Goal: Task Accomplishment & Management: Manage account settings

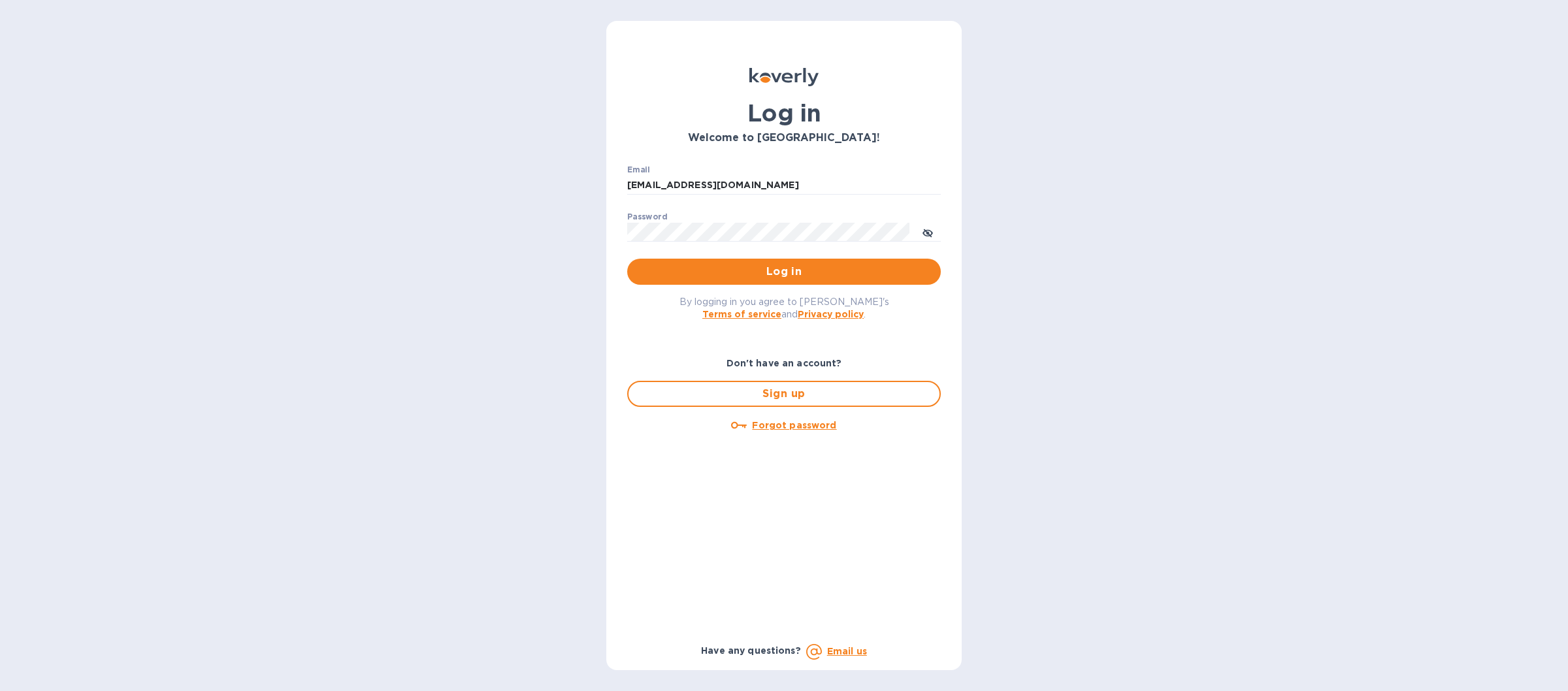
click at [692, 274] on span "Log in" at bounding box center [784, 271] width 293 height 16
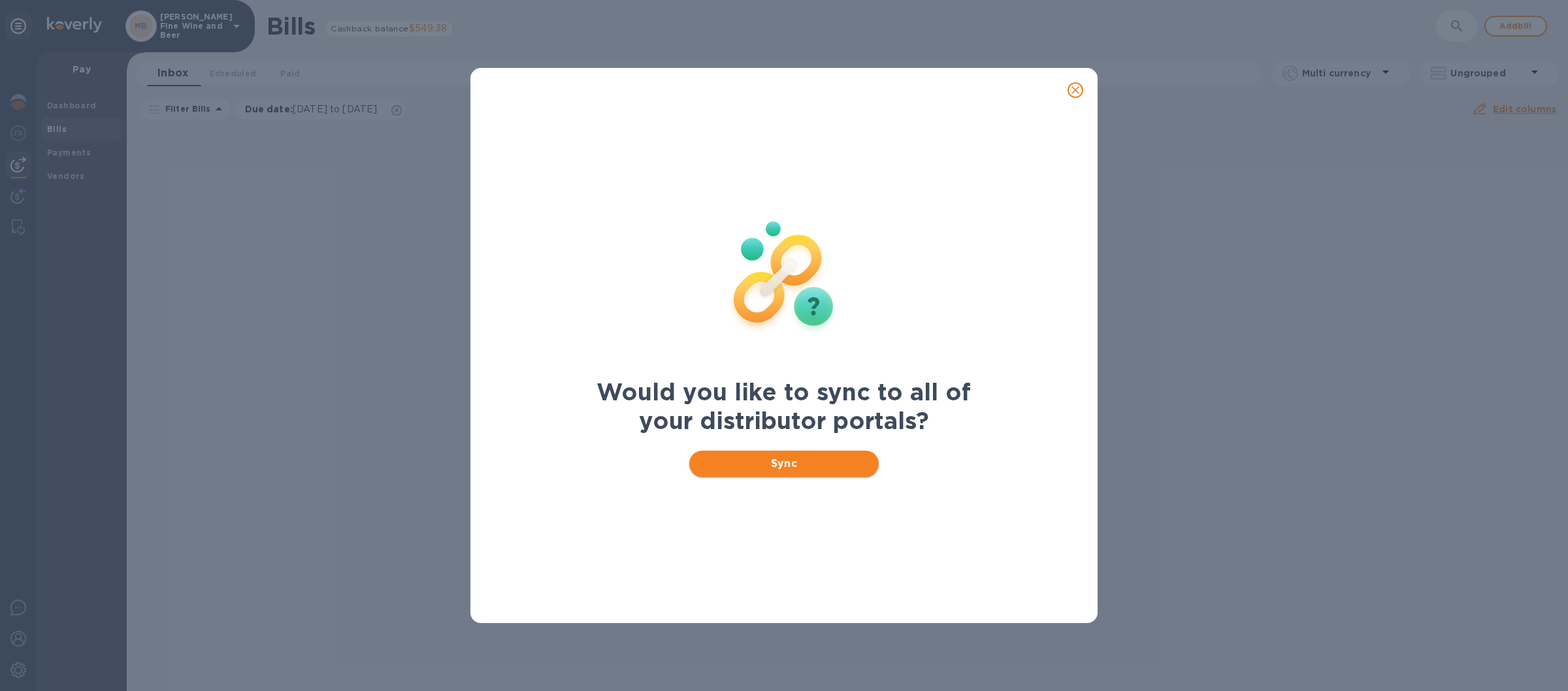
drag, startPoint x: 748, startPoint y: 464, endPoint x: 741, endPoint y: 463, distance: 7.1
click at [747, 464] on span "Sync" at bounding box center [784, 463] width 169 height 16
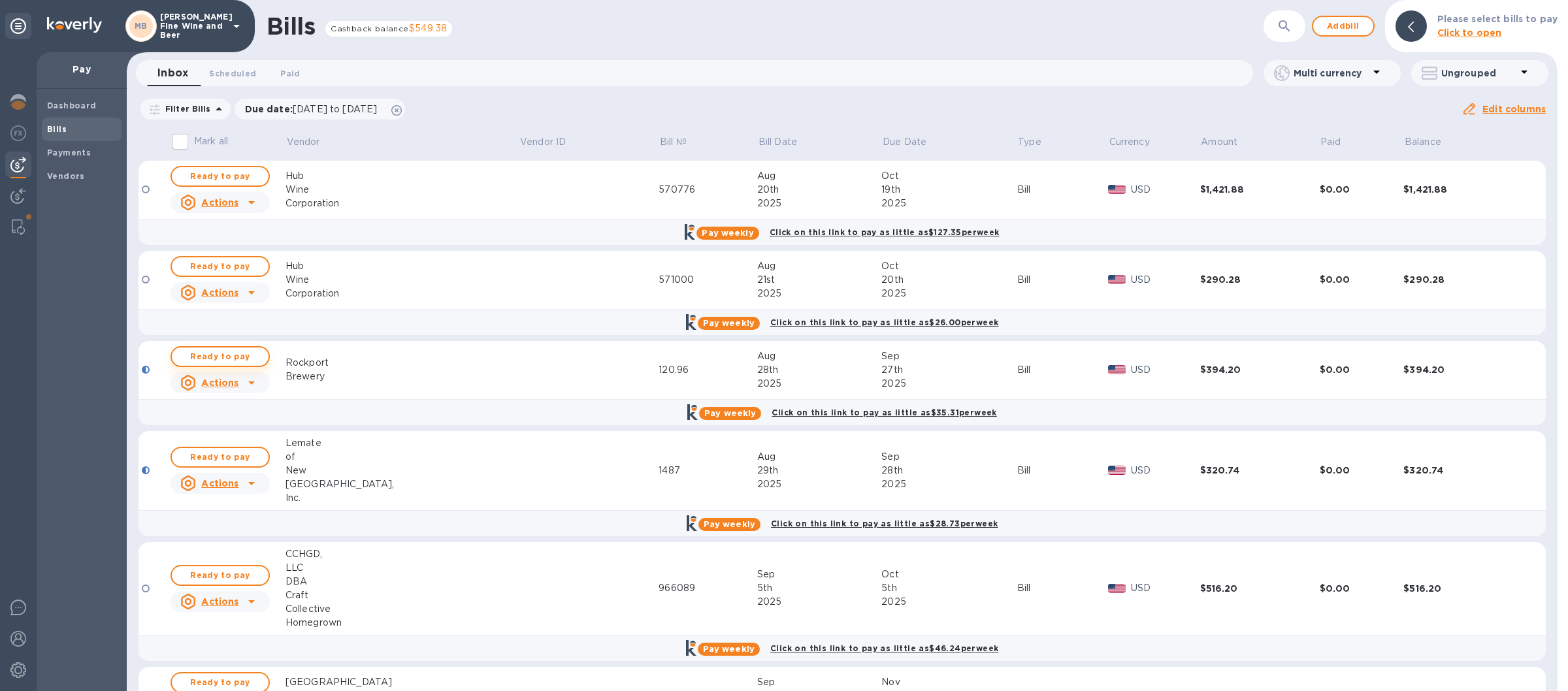
click at [229, 357] on span "Ready to pay" at bounding box center [220, 356] width 76 height 16
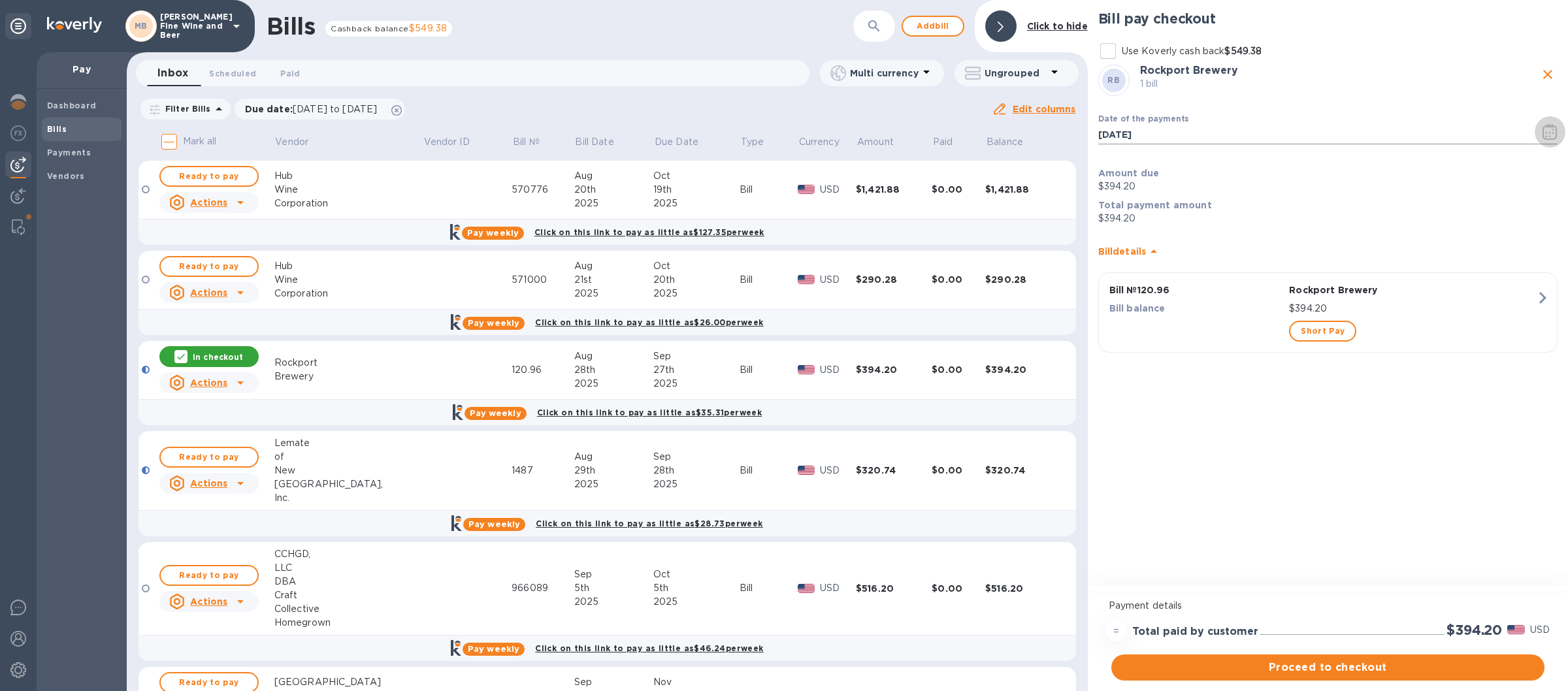
click at [1550, 133] on icon "button" at bounding box center [1550, 133] width 2 height 2
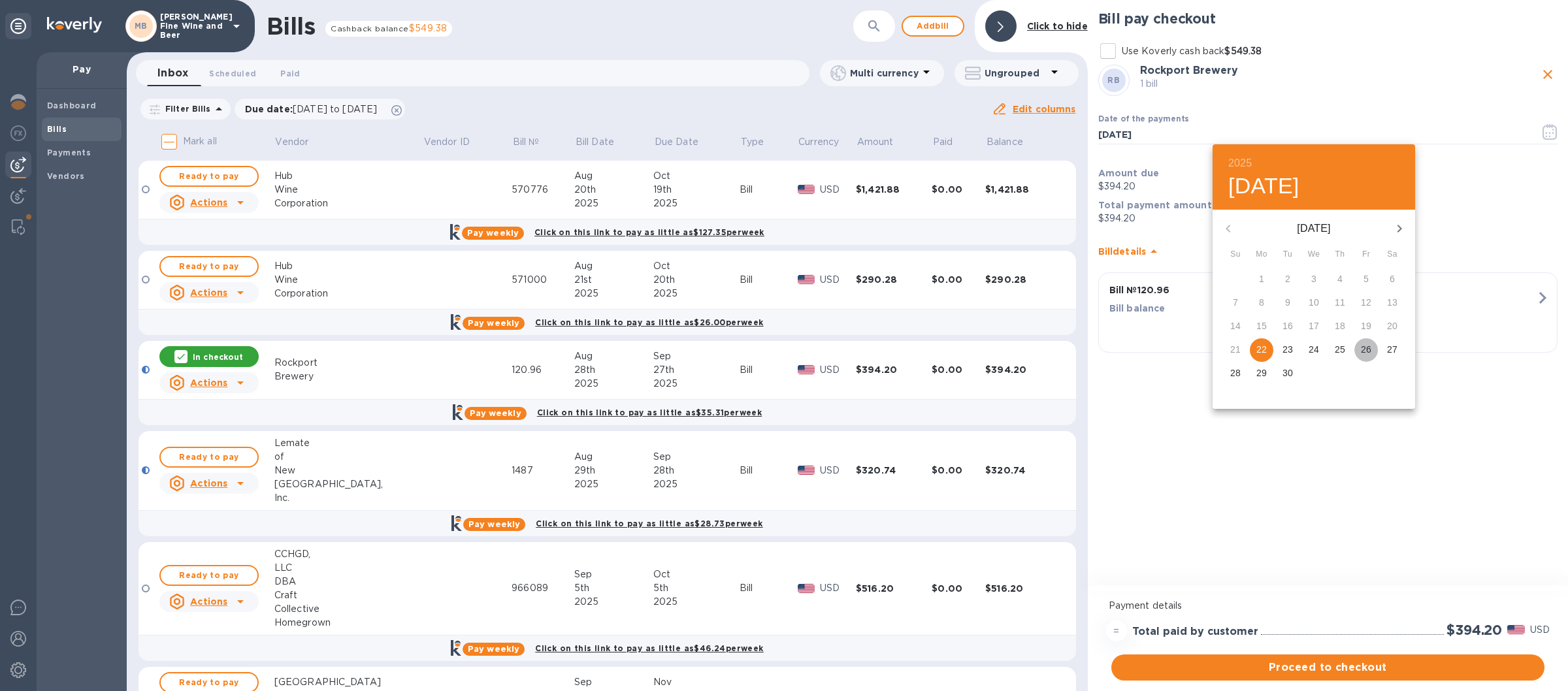
click at [1365, 349] on p "26" at bounding box center [1366, 349] width 11 height 13
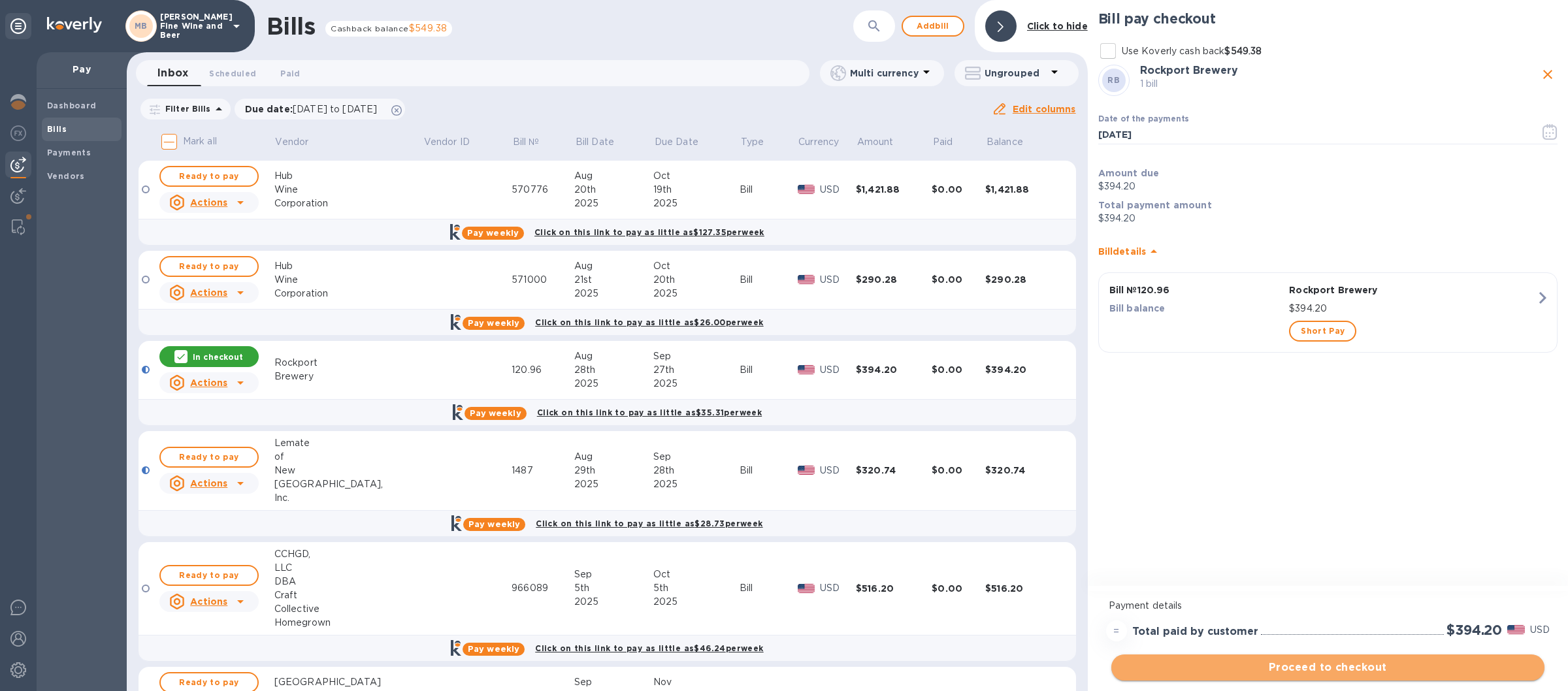
click at [1259, 670] on span "Proceed to checkout" at bounding box center [1328, 667] width 412 height 16
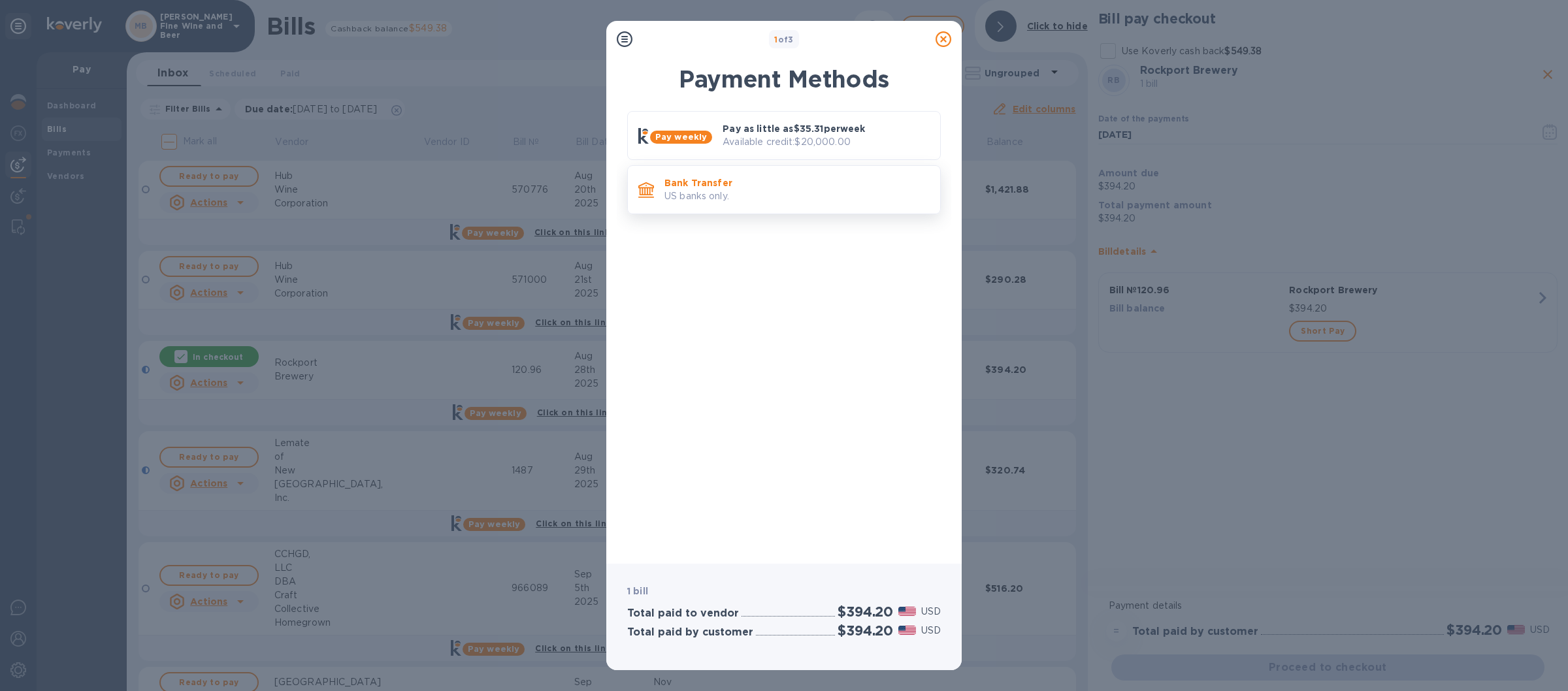
drag, startPoint x: 803, startPoint y: 180, endPoint x: 801, endPoint y: 196, distance: 16.1
click at [801, 196] on div "Bank Transfer US banks only." at bounding box center [796, 190] width 276 height 38
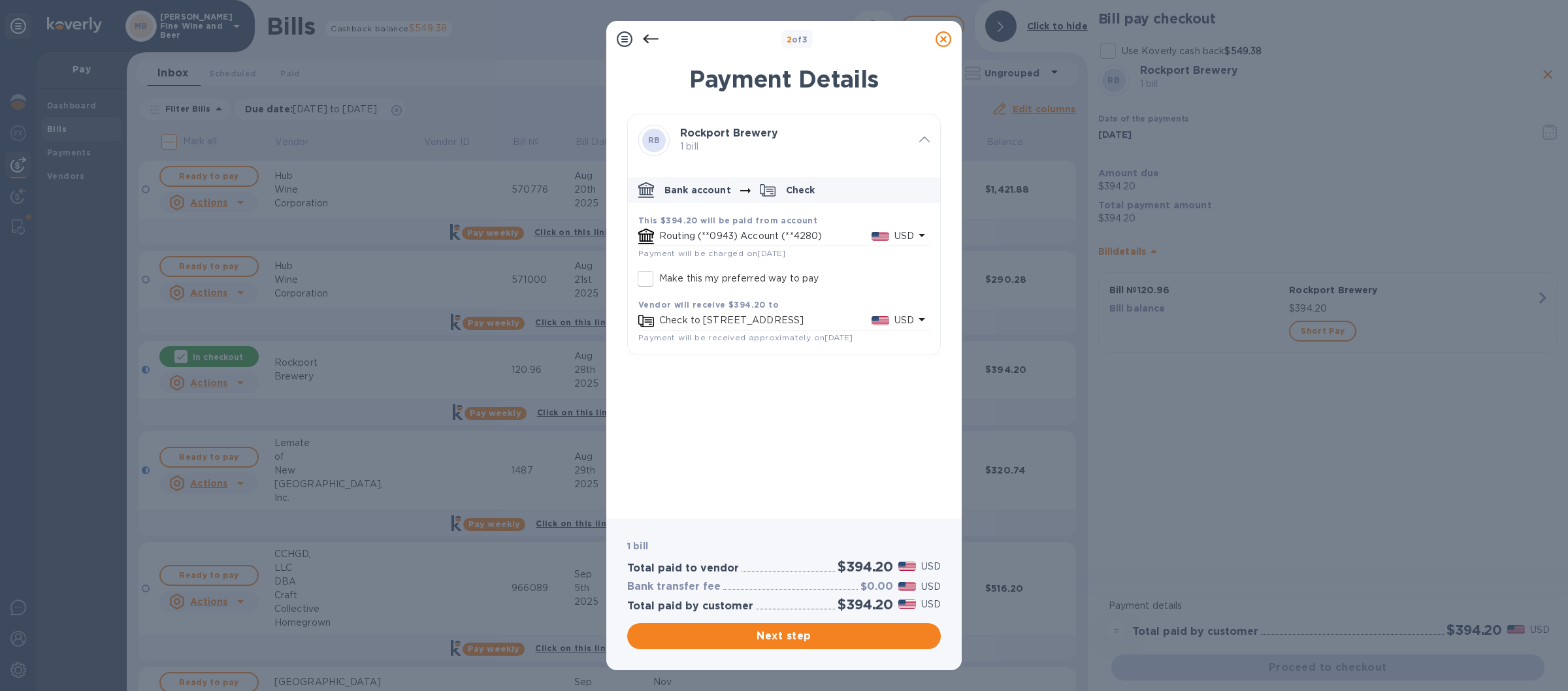
click at [943, 37] on icon at bounding box center [943, 39] width 16 height 16
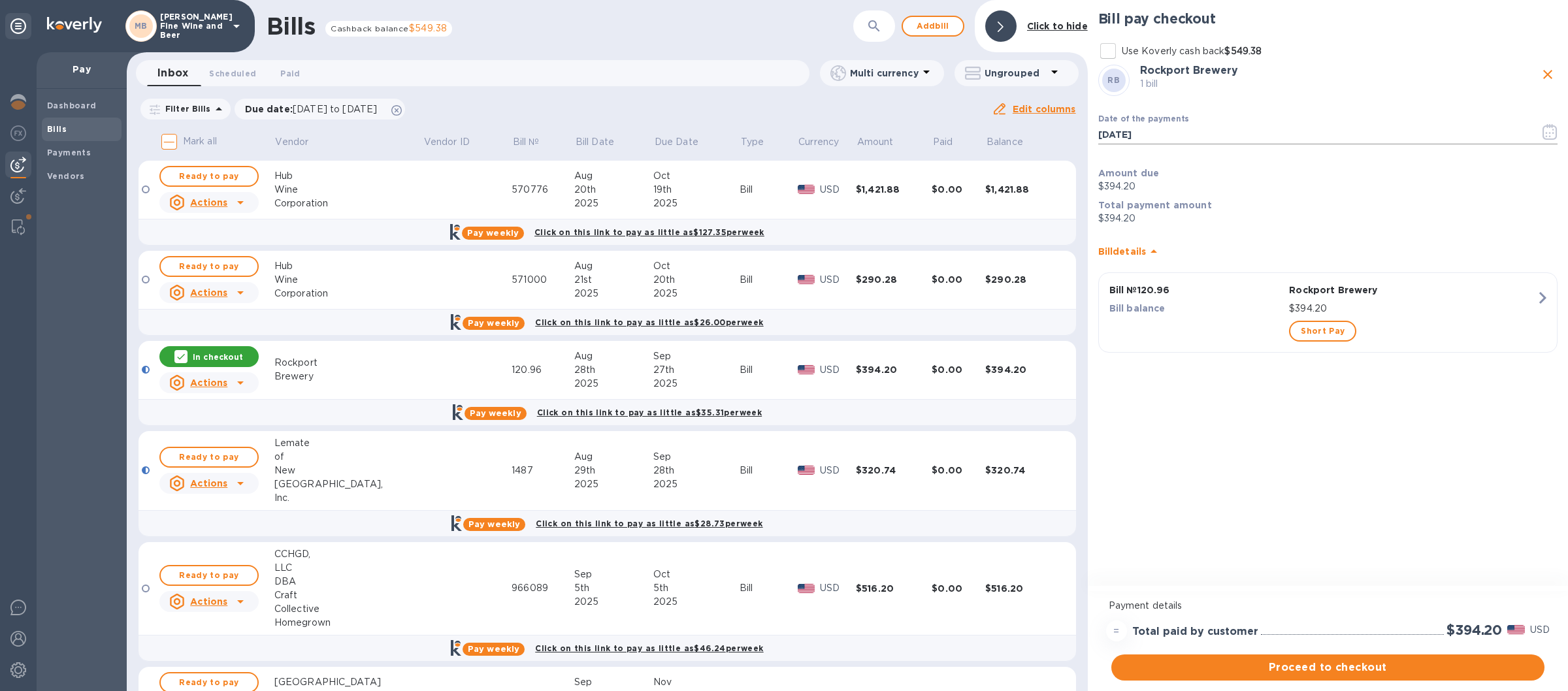
click at [1544, 133] on icon "button" at bounding box center [1550, 131] width 15 height 16
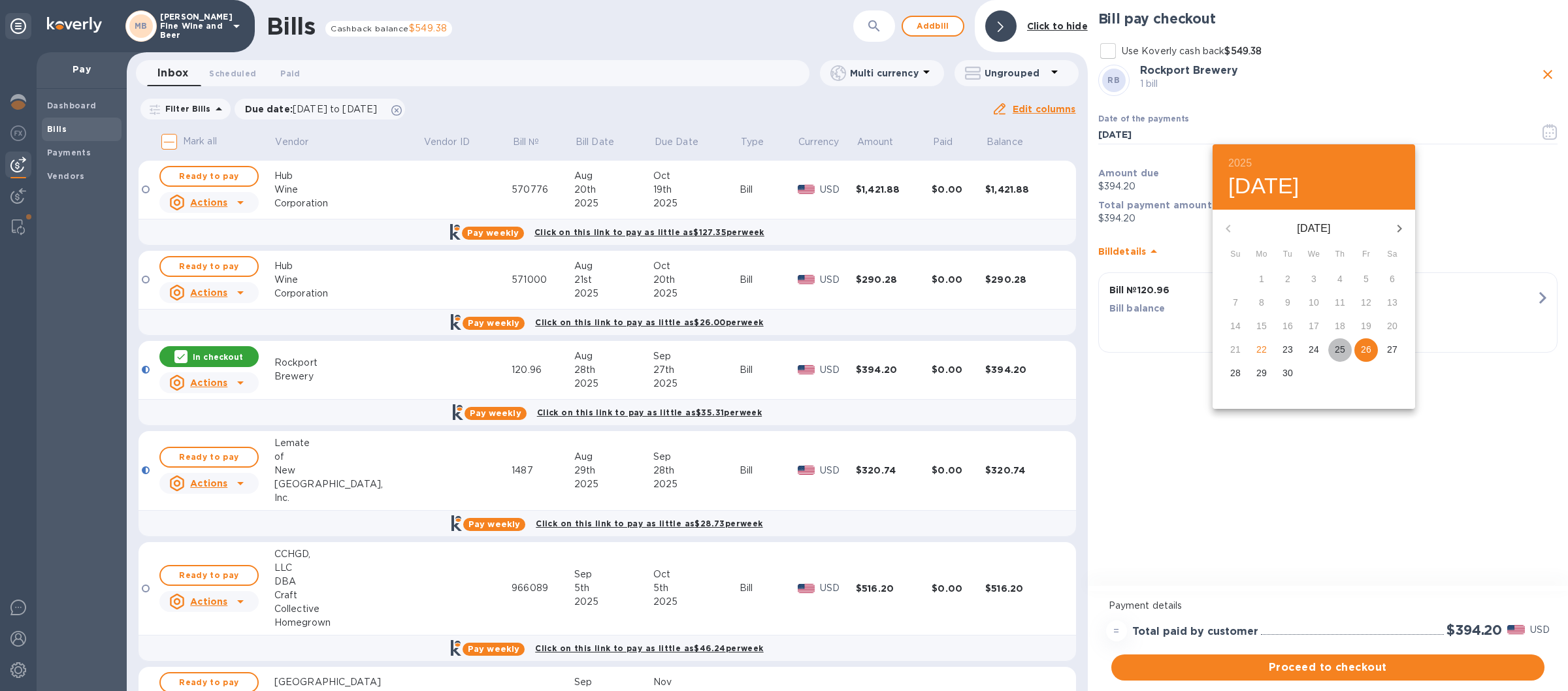
click at [1337, 346] on p "25" at bounding box center [1340, 349] width 11 height 13
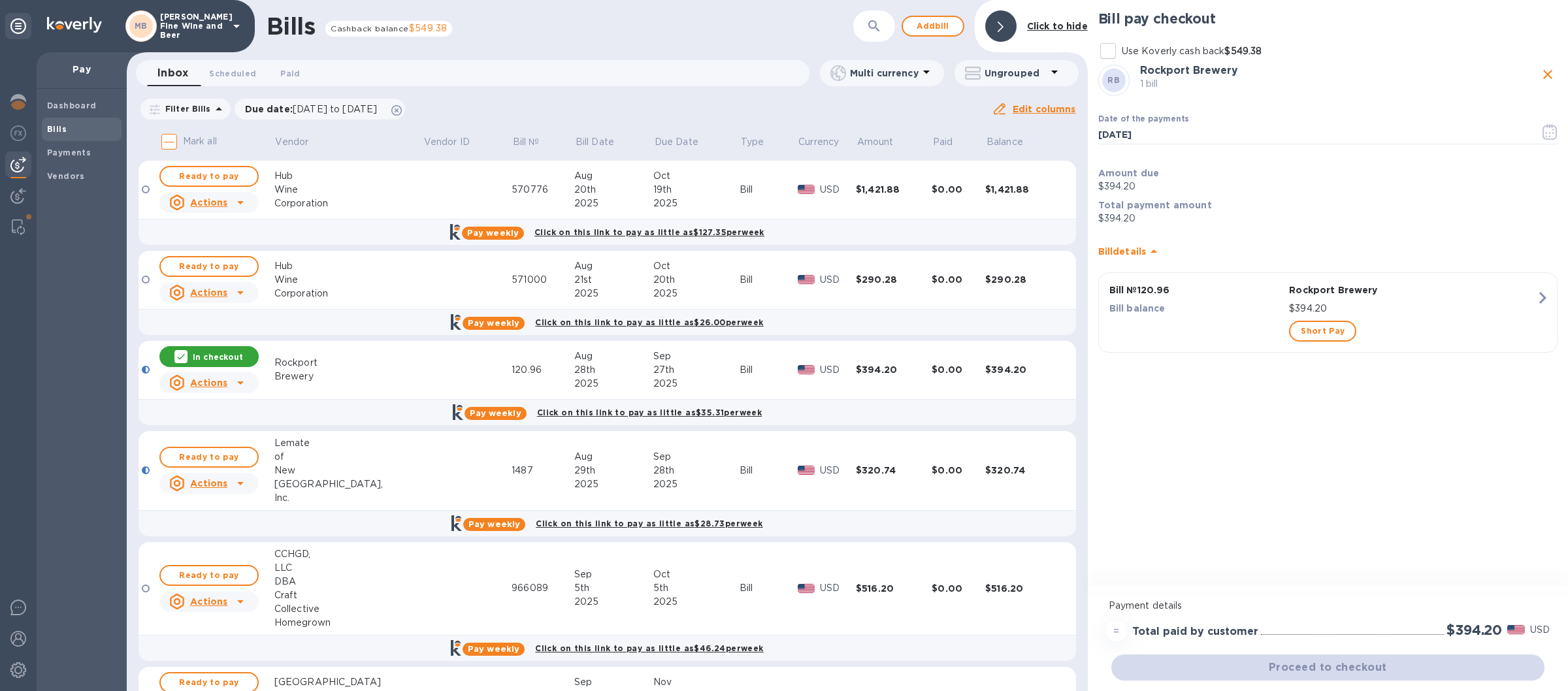
type input "[DATE]"
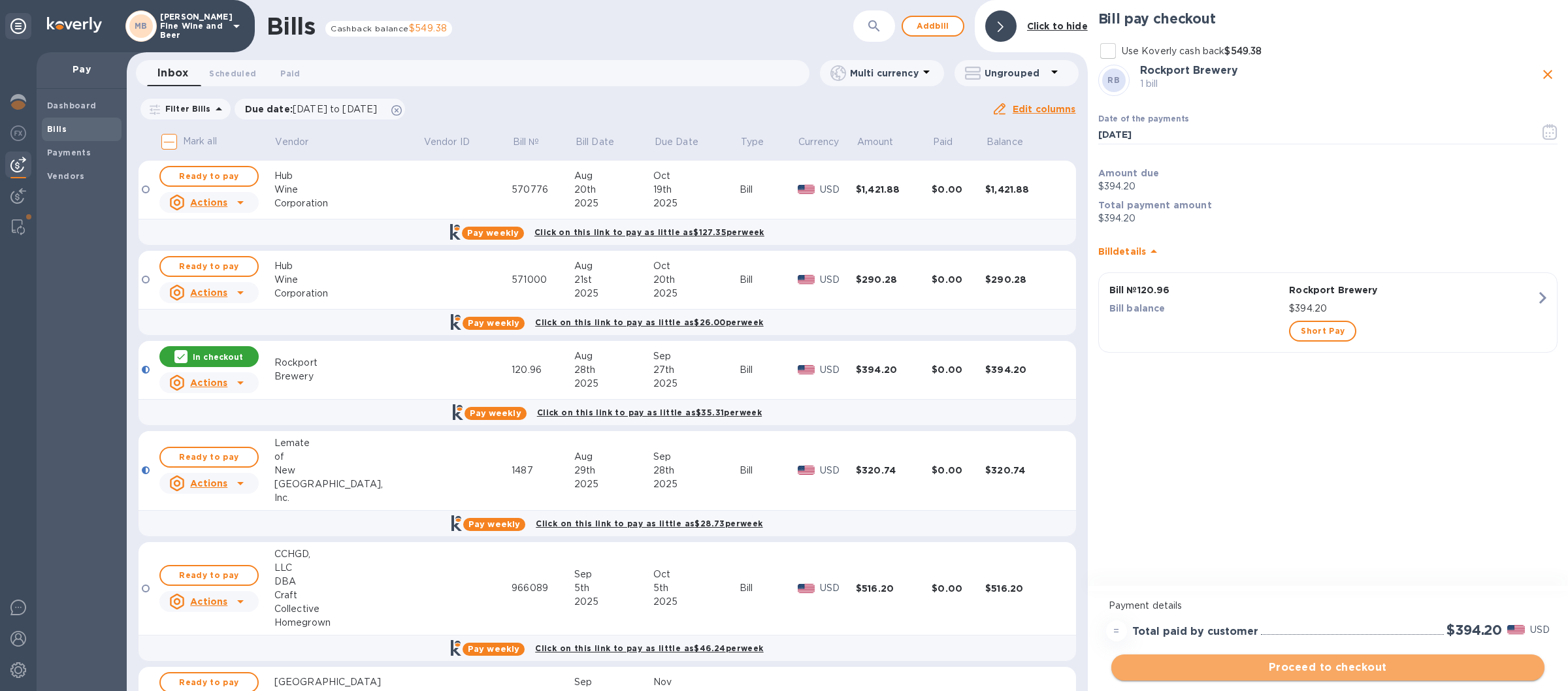
click at [1358, 669] on span "Proceed to checkout" at bounding box center [1328, 667] width 412 height 16
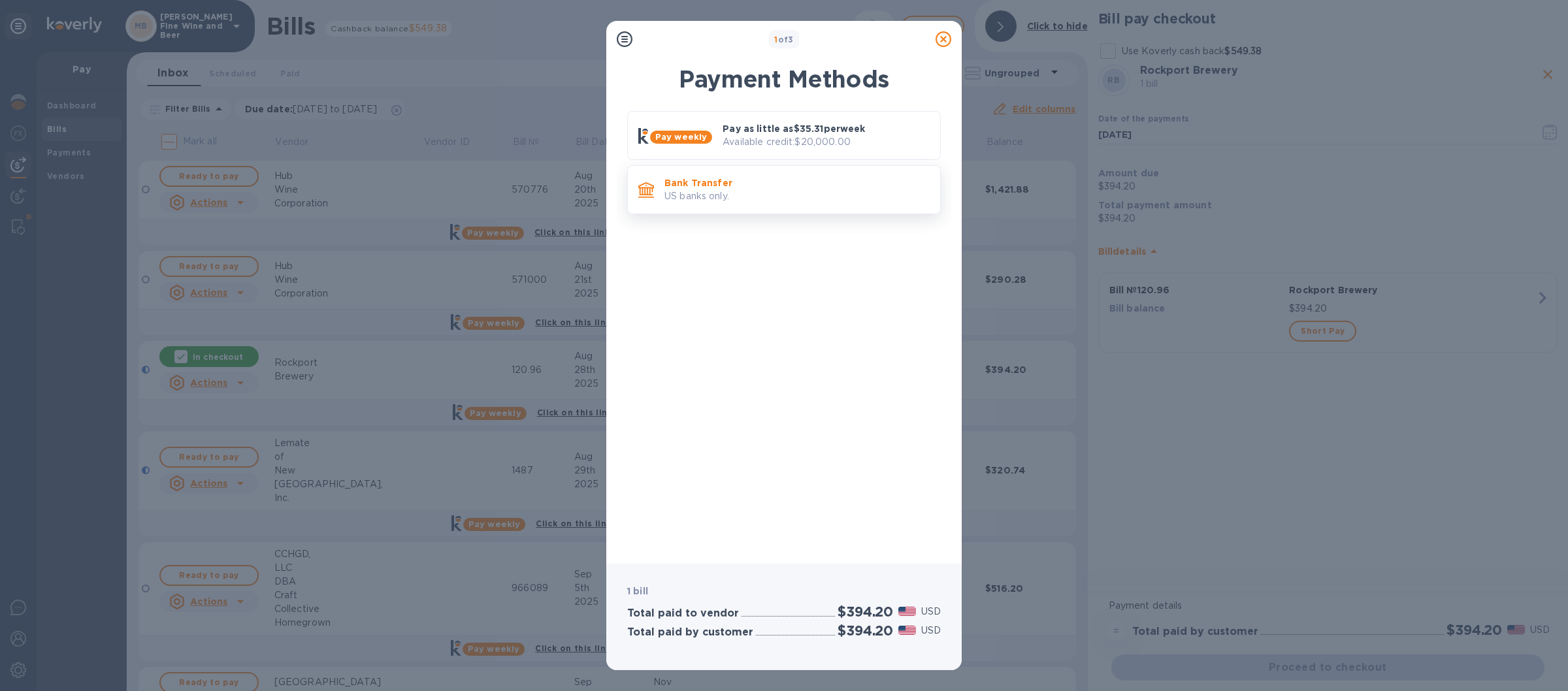
click at [796, 201] on p "US banks only." at bounding box center [796, 196] width 265 height 14
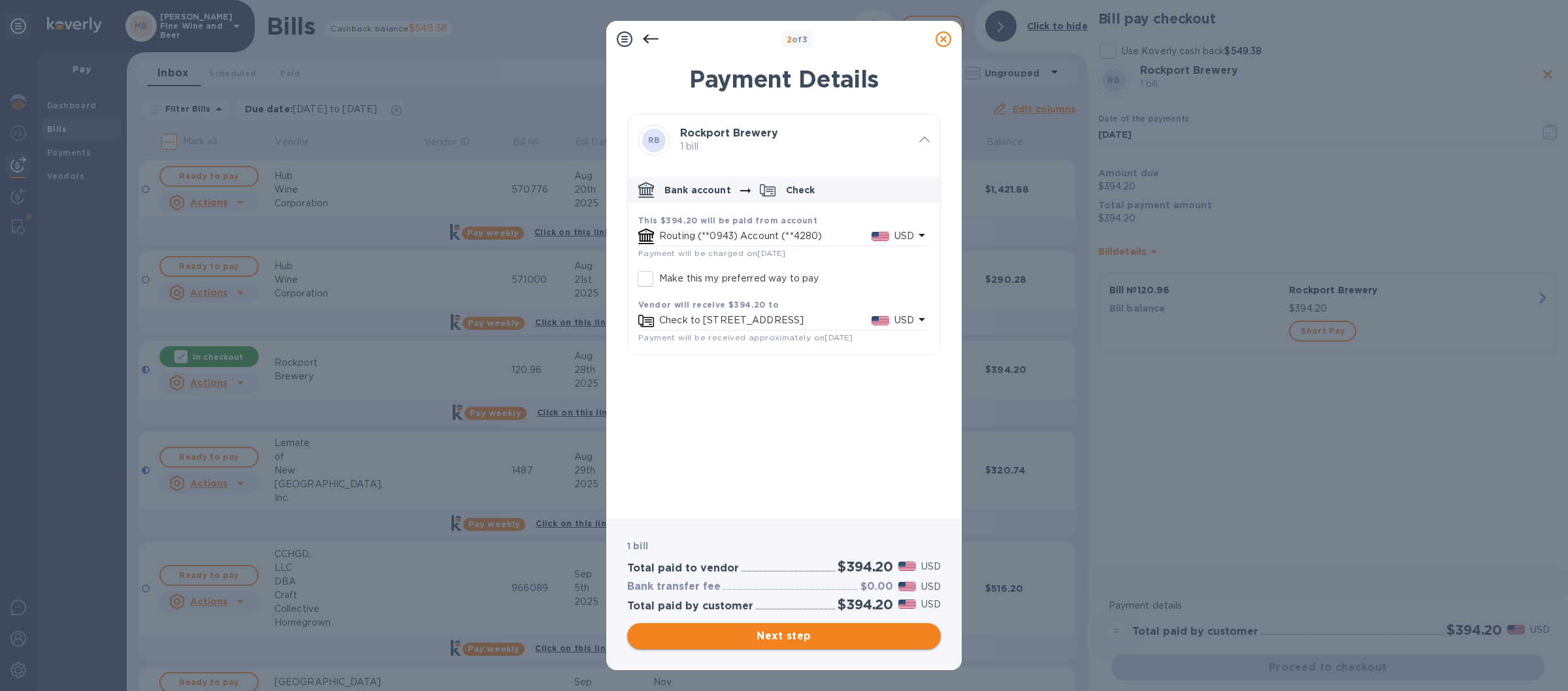
click at [844, 638] on span "Next step" at bounding box center [784, 635] width 293 height 16
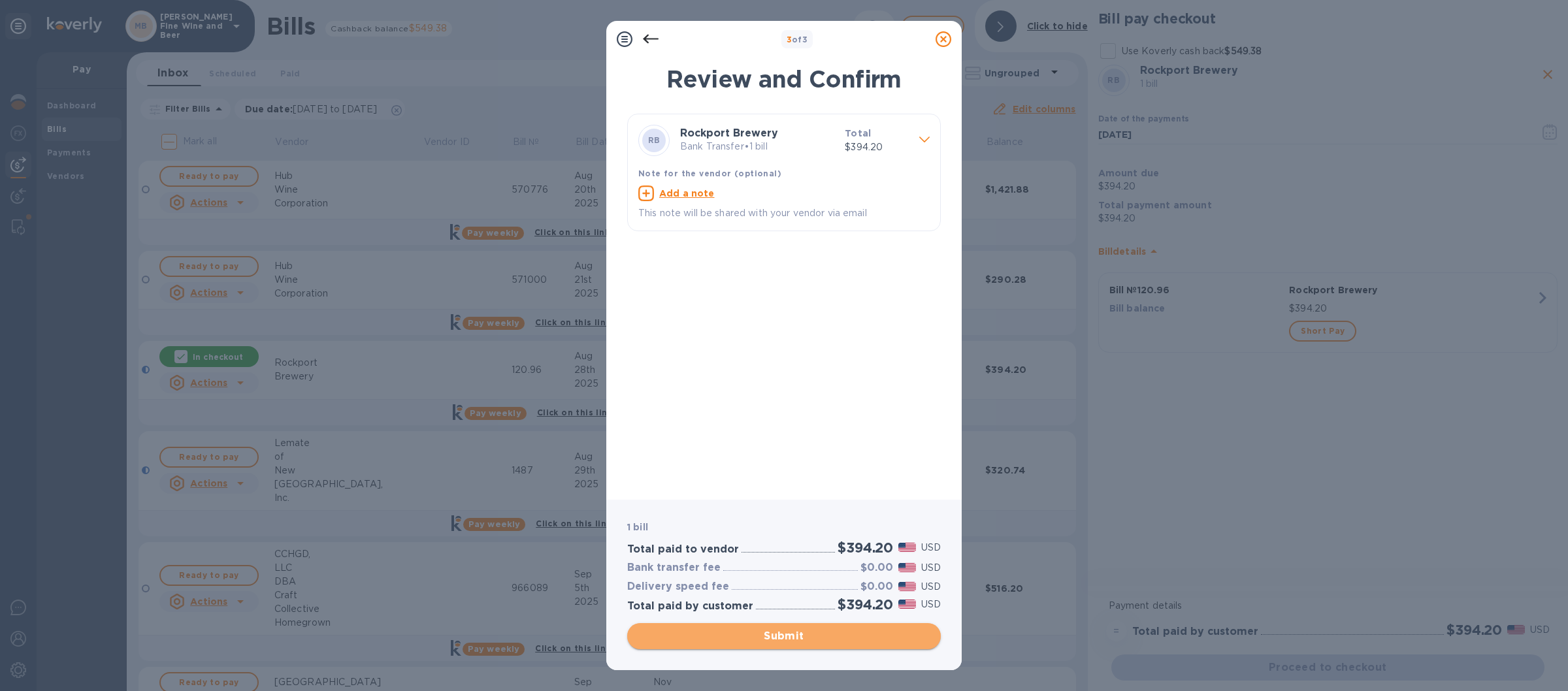
click at [745, 637] on span "Submit" at bounding box center [784, 635] width 293 height 16
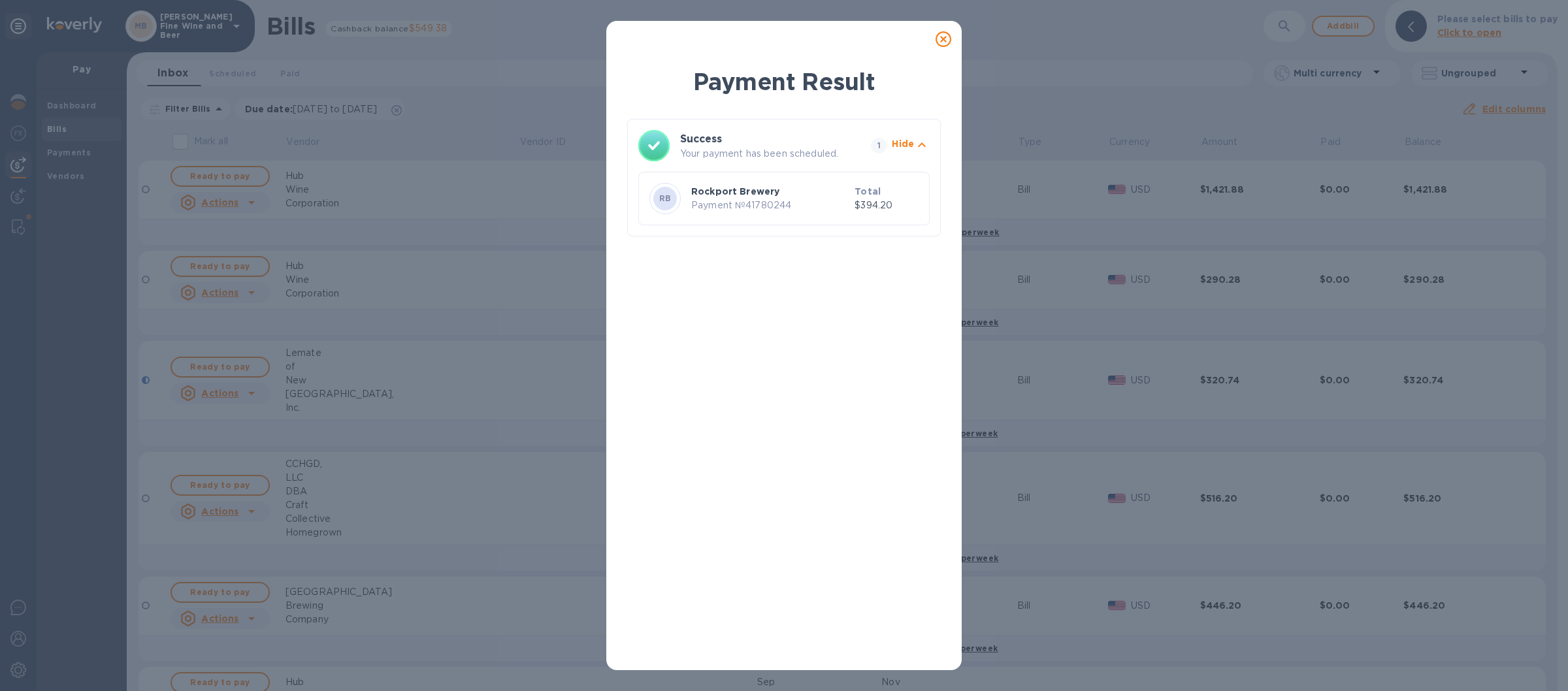
click at [942, 41] on icon at bounding box center [943, 39] width 16 height 16
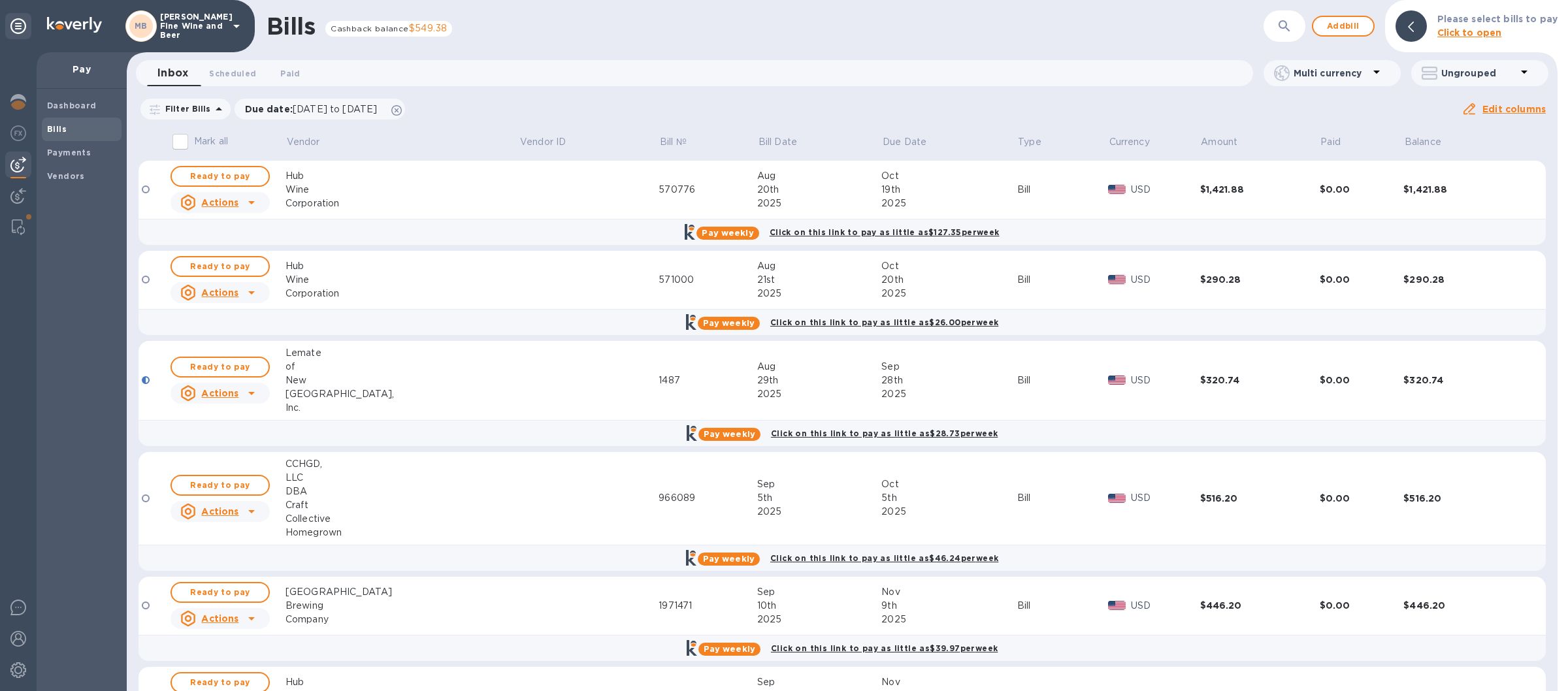
click at [208, 357] on div "Ready to pay" at bounding box center [219, 367] width 104 height 26
click at [227, 368] on span "Ready to pay" at bounding box center [220, 367] width 76 height 16
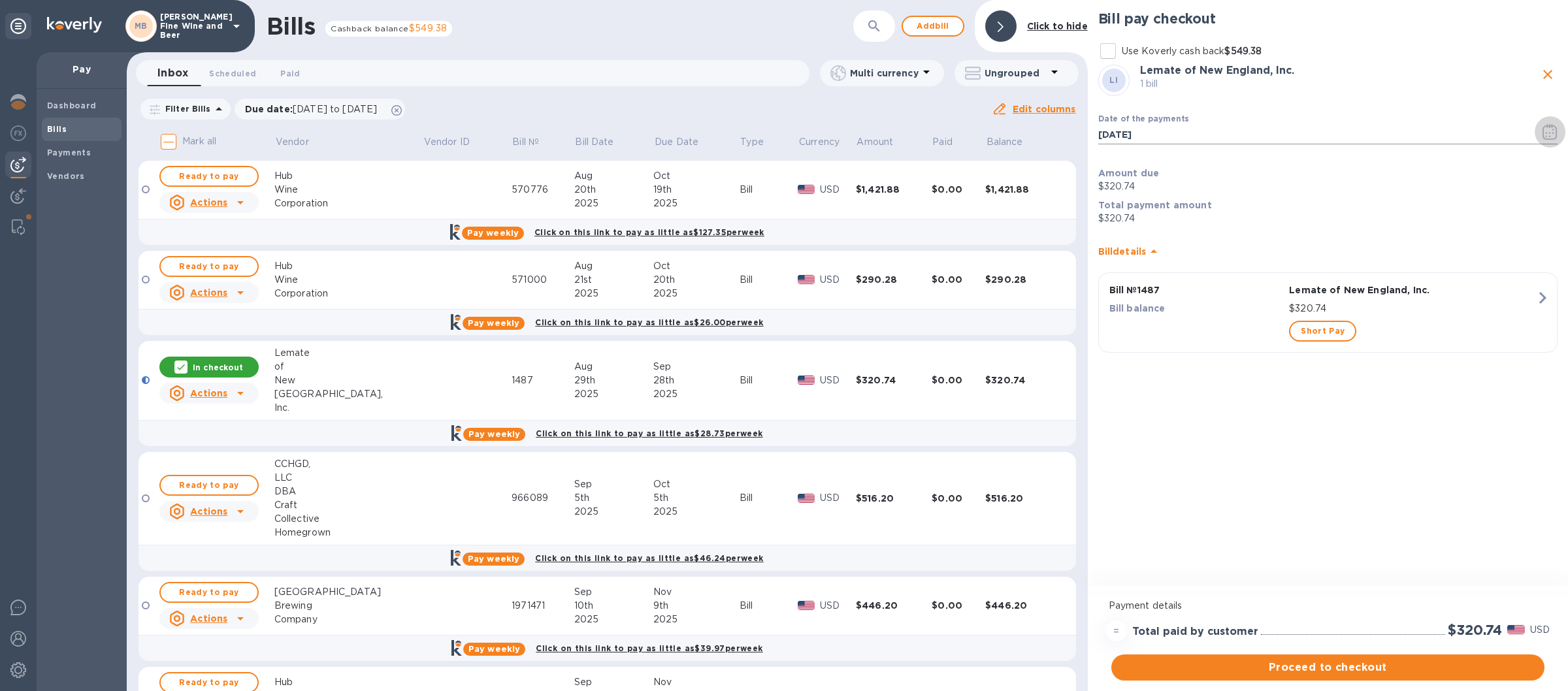
click at [1554, 133] on icon "button" at bounding box center [1550, 131] width 15 height 16
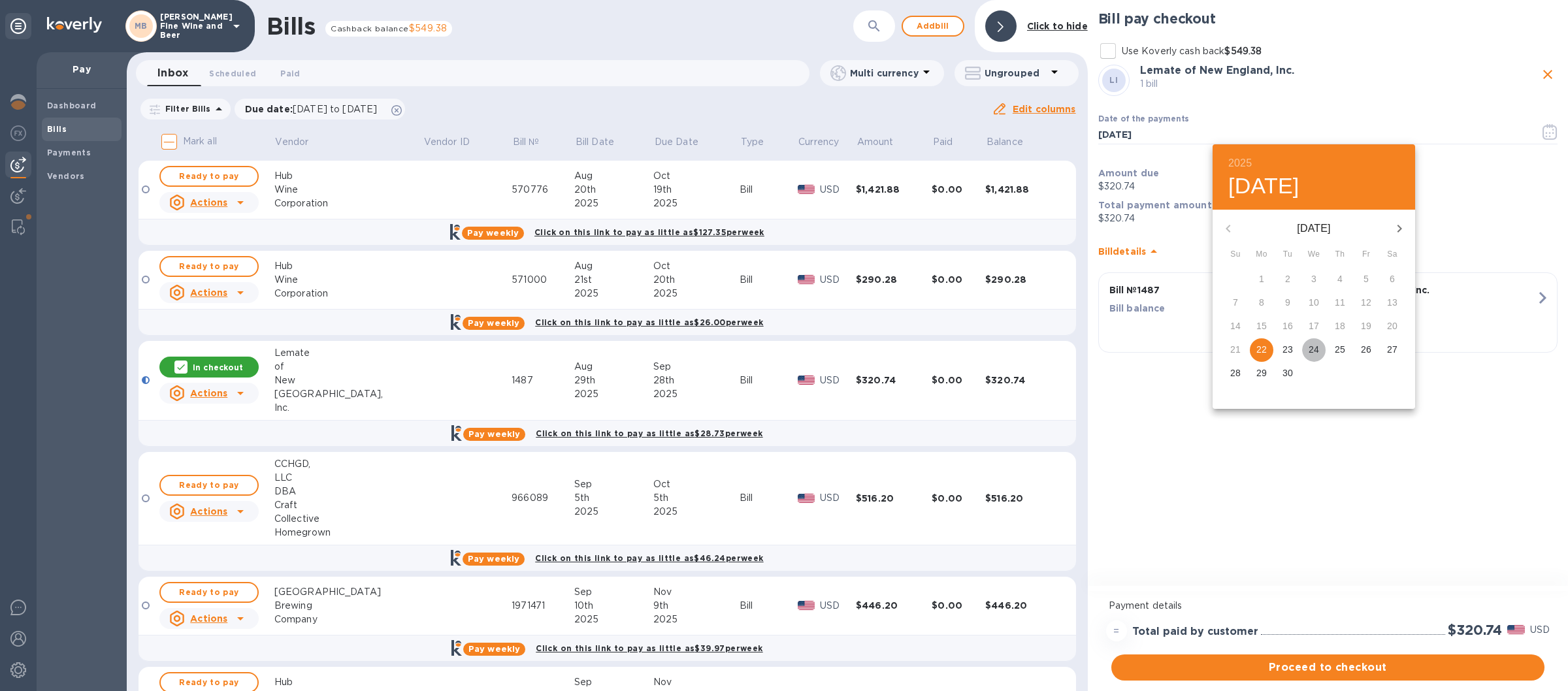
click at [1311, 345] on p "24" at bounding box center [1314, 349] width 11 height 13
type input "09/24/2025"
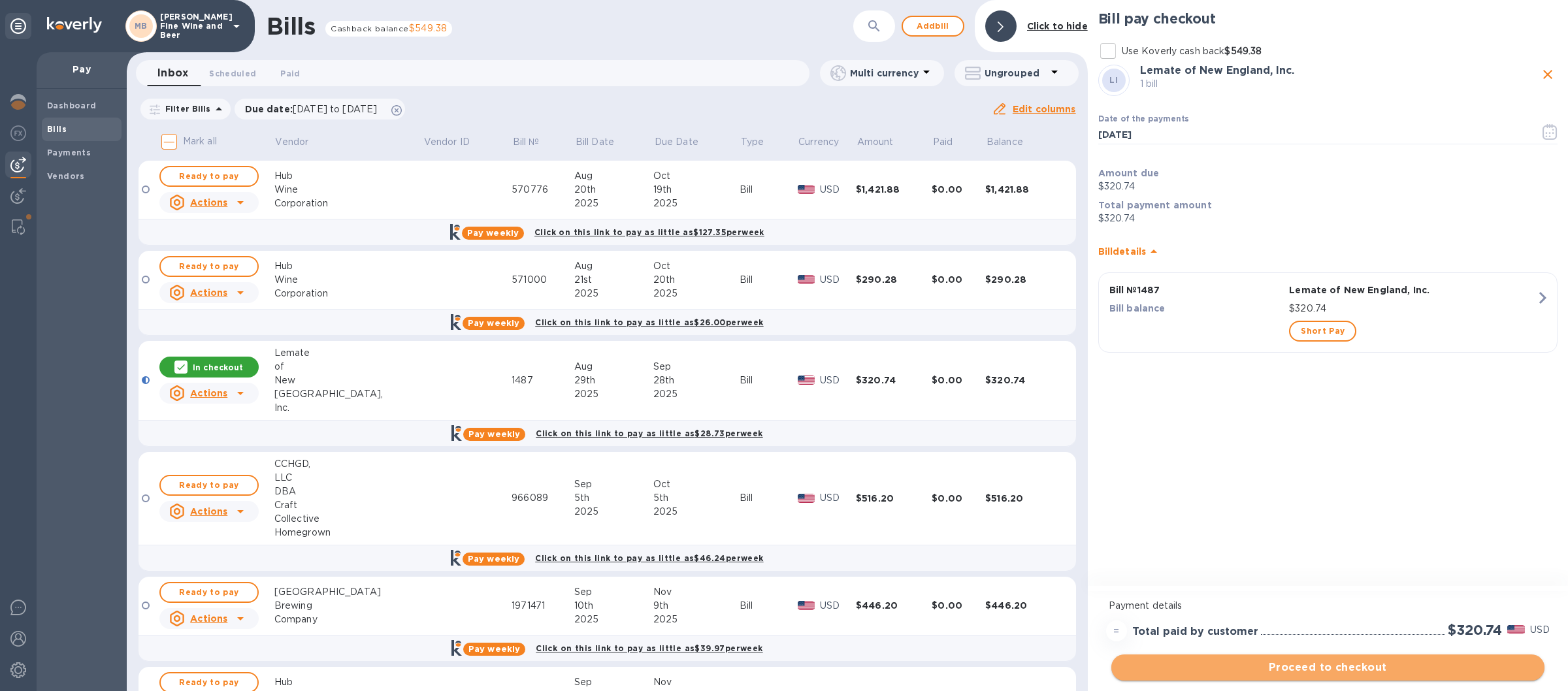
click at [1320, 662] on span "Proceed to checkout" at bounding box center [1328, 667] width 412 height 16
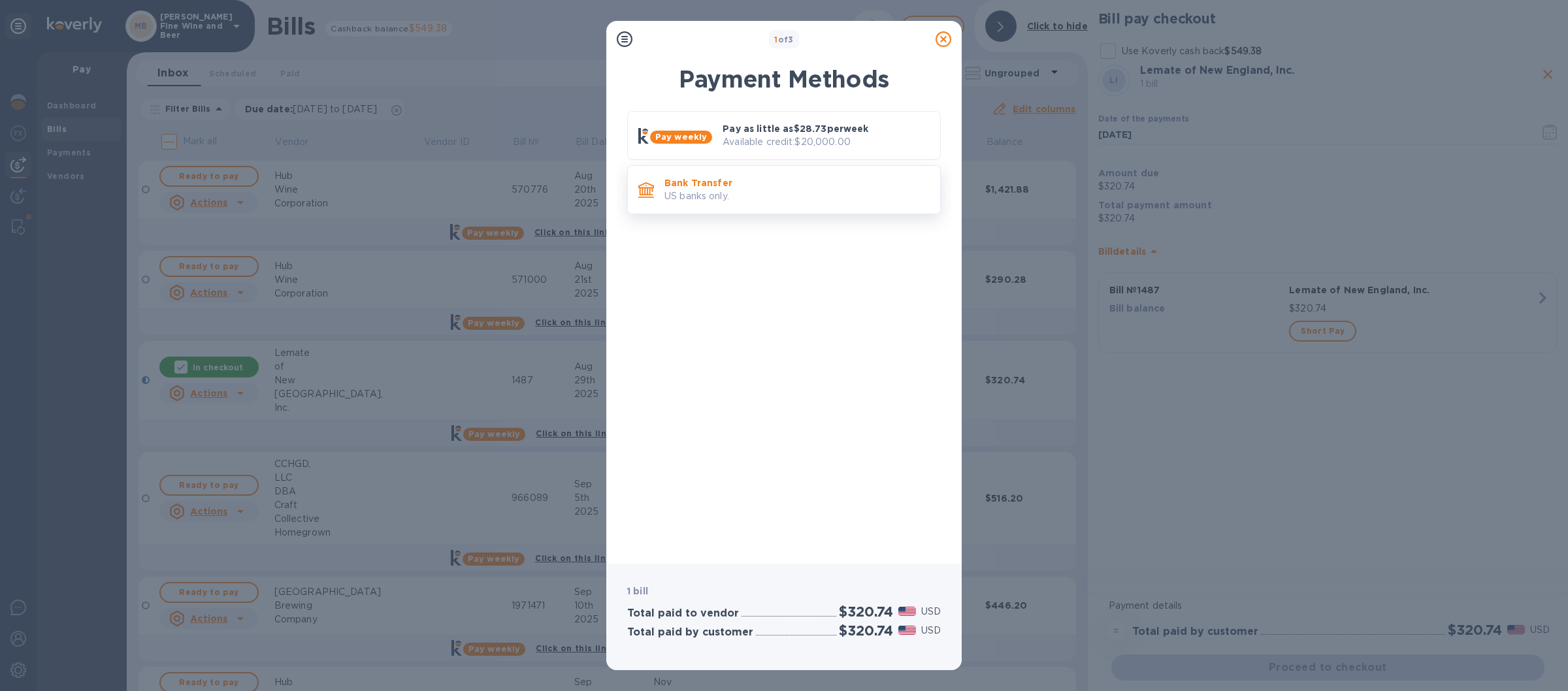
click at [776, 177] on div "Bank Transfer US banks only." at bounding box center [796, 190] width 276 height 38
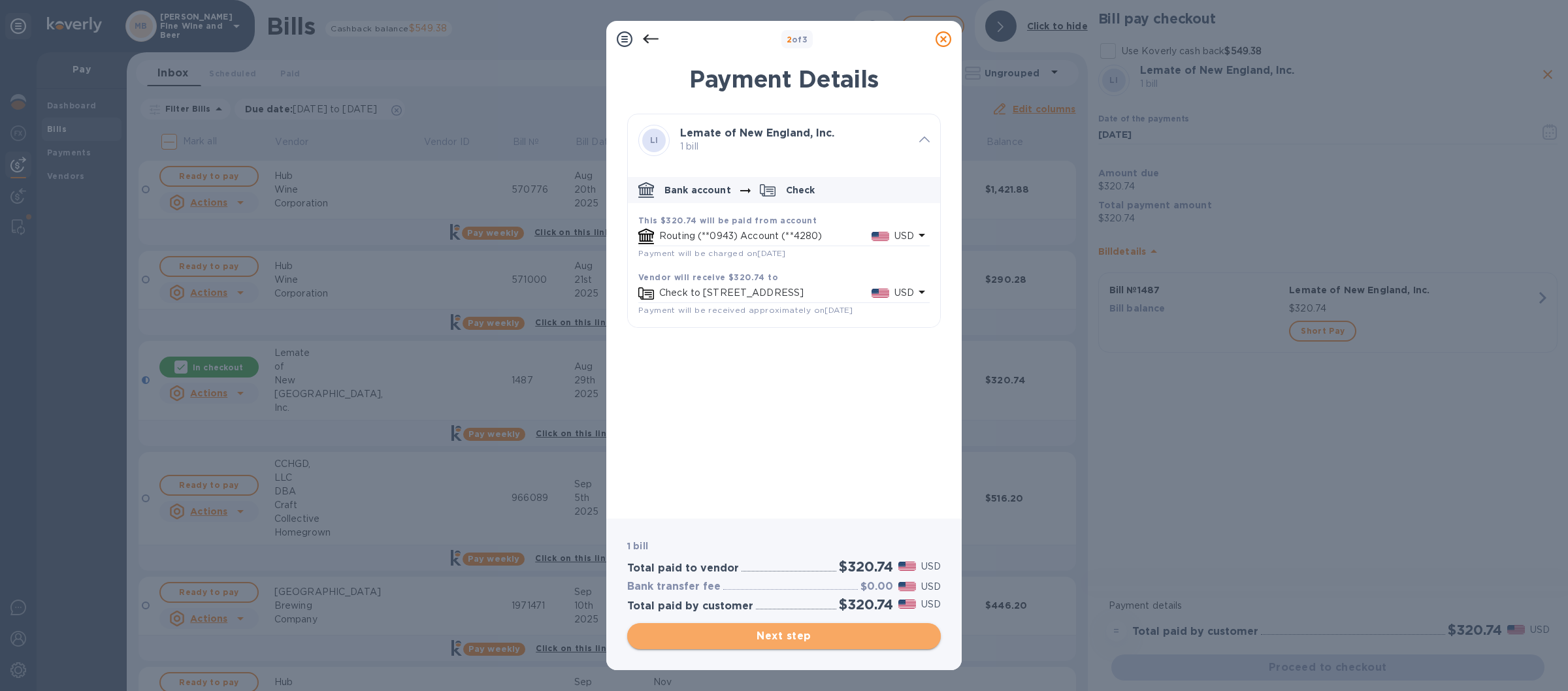
click at [750, 623] on button "Next step" at bounding box center [784, 636] width 313 height 26
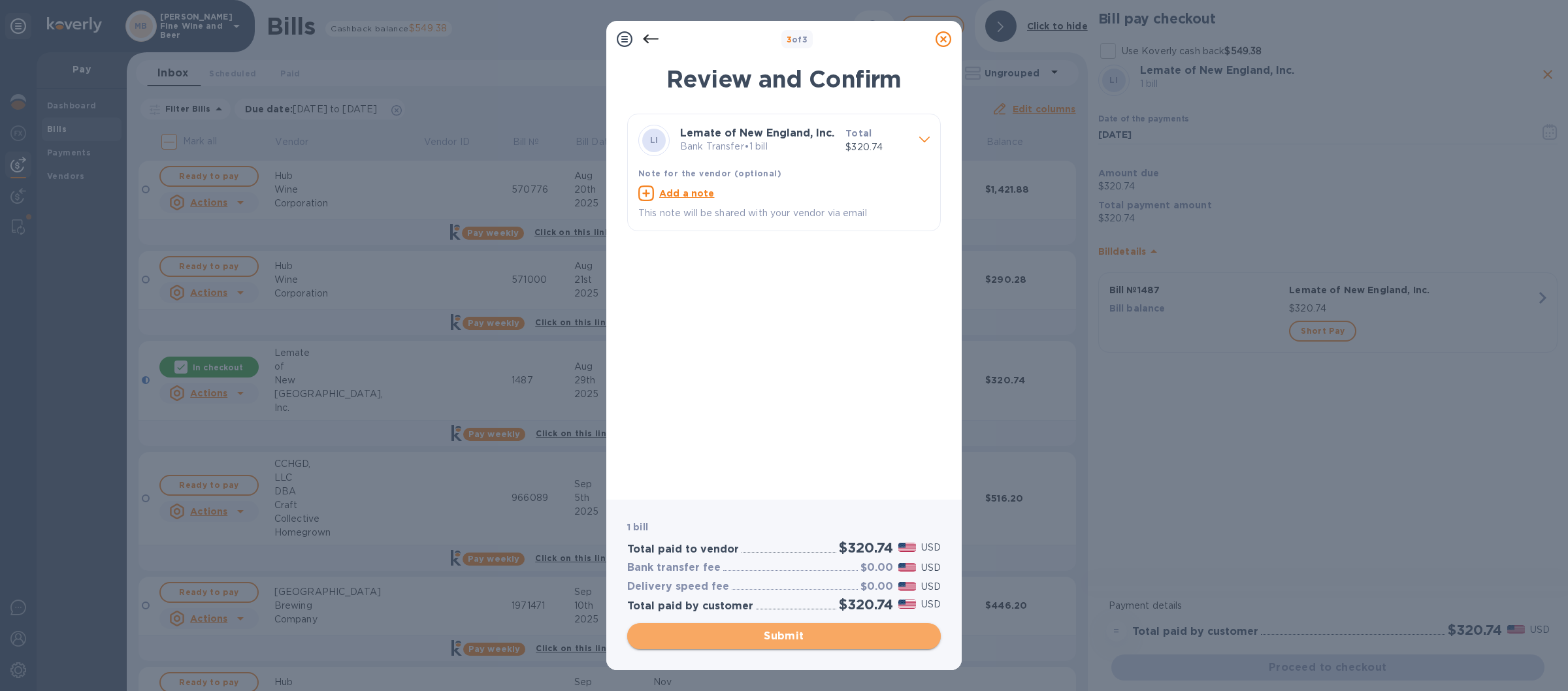
click at [713, 631] on span "Submit" at bounding box center [784, 635] width 293 height 16
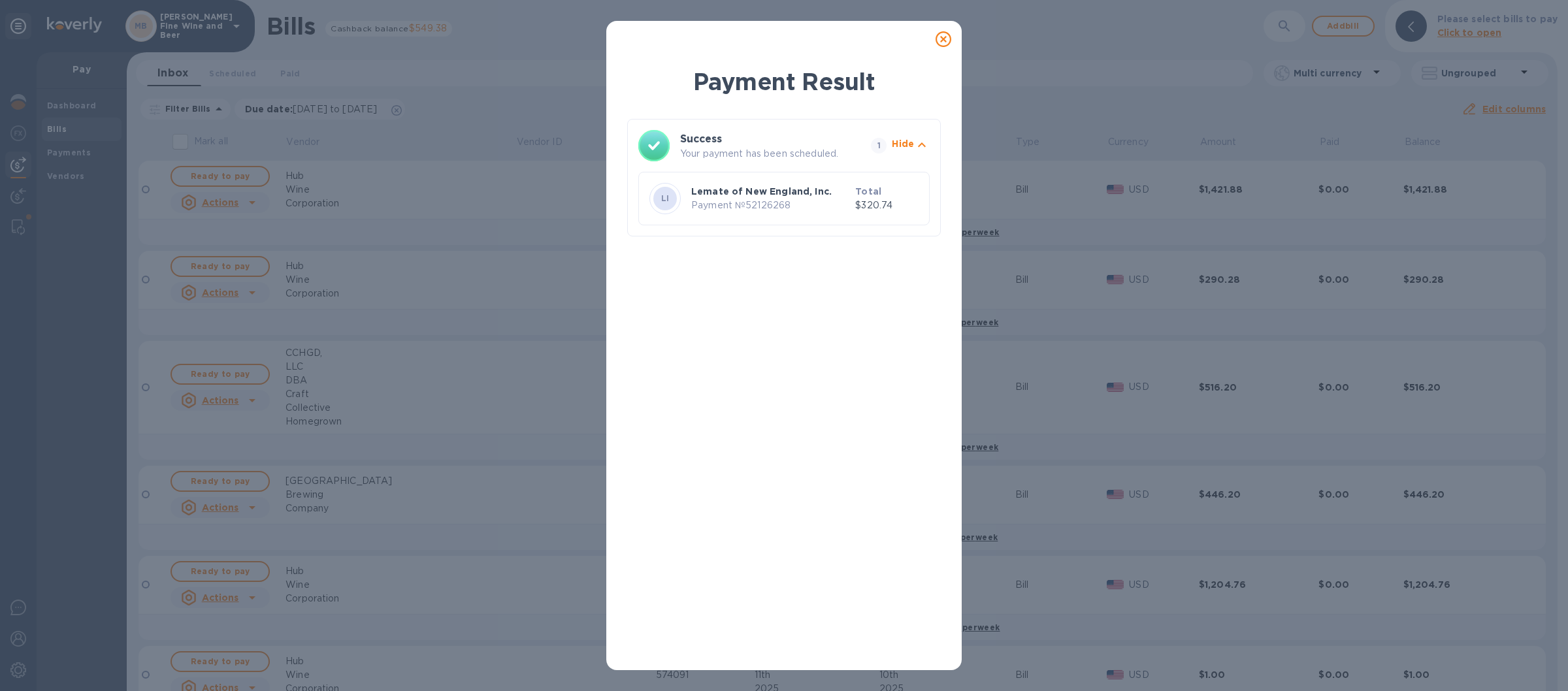
click at [944, 38] on icon at bounding box center [943, 39] width 16 height 16
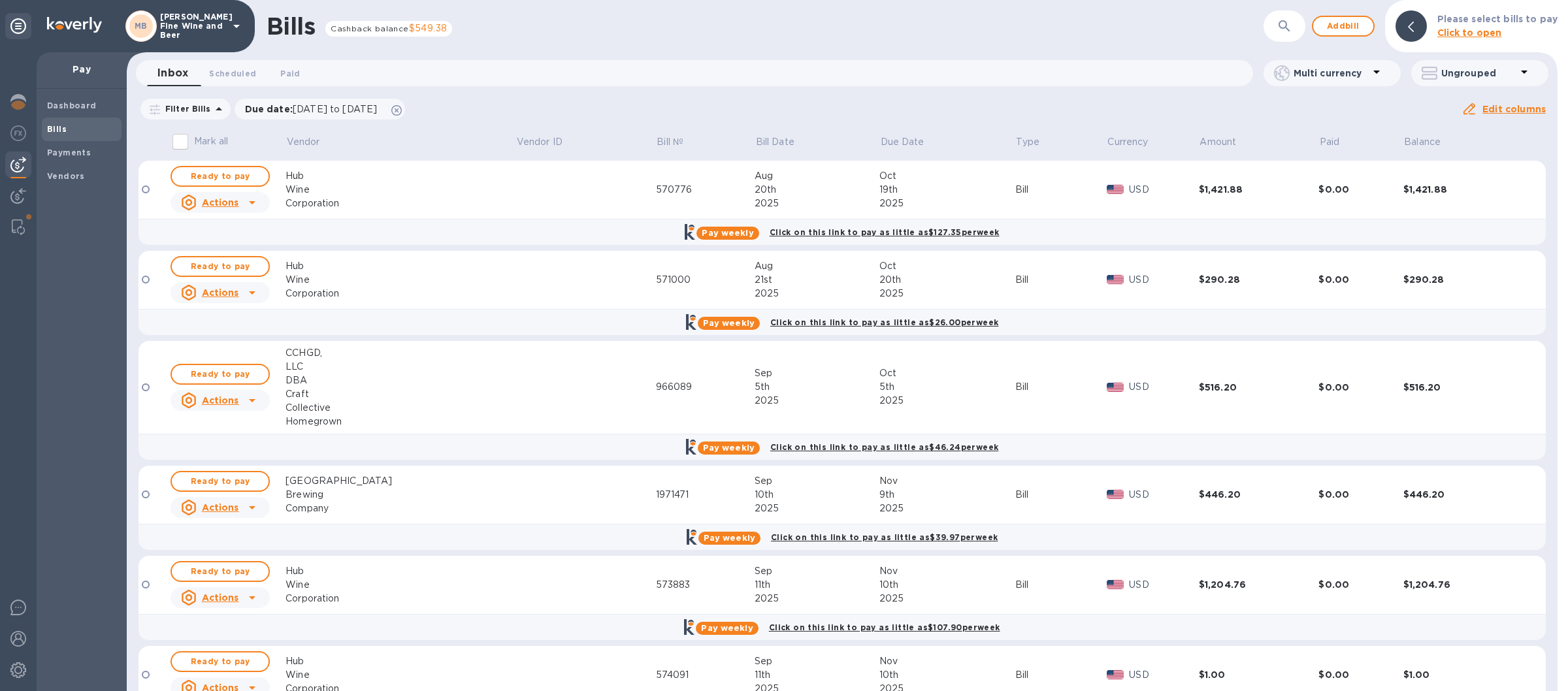
click at [241, 23] on icon at bounding box center [236, 26] width 16 height 16
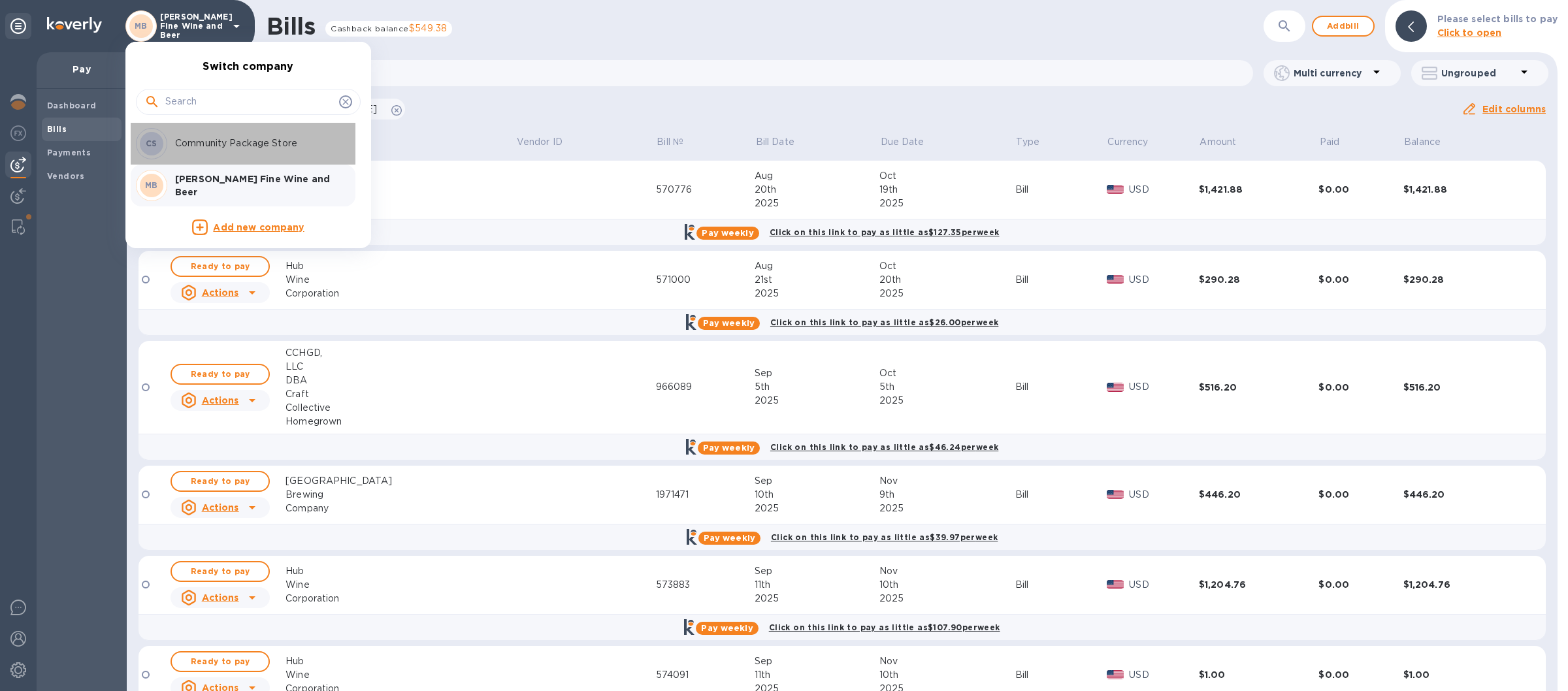
click at [231, 145] on p "Community Package Store" at bounding box center [257, 143] width 165 height 14
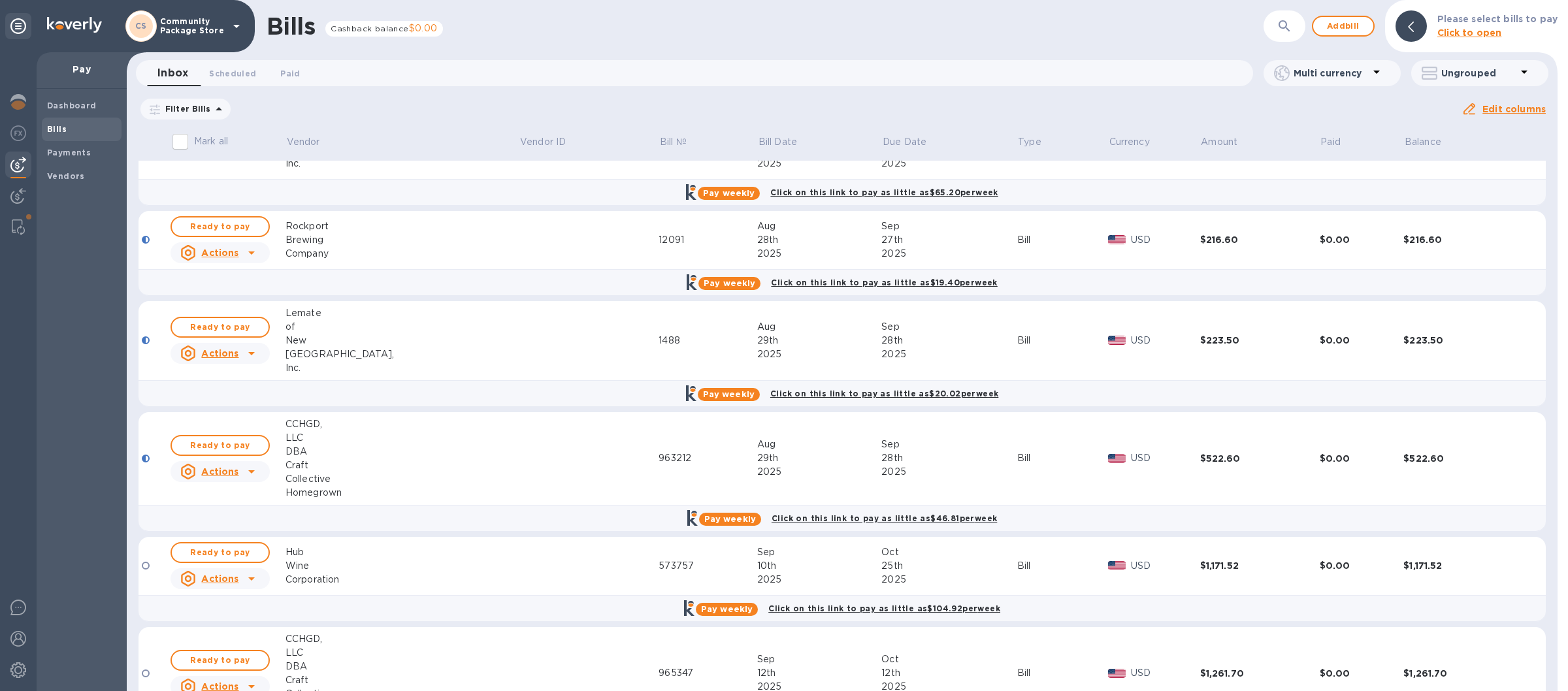
scroll to position [306, 0]
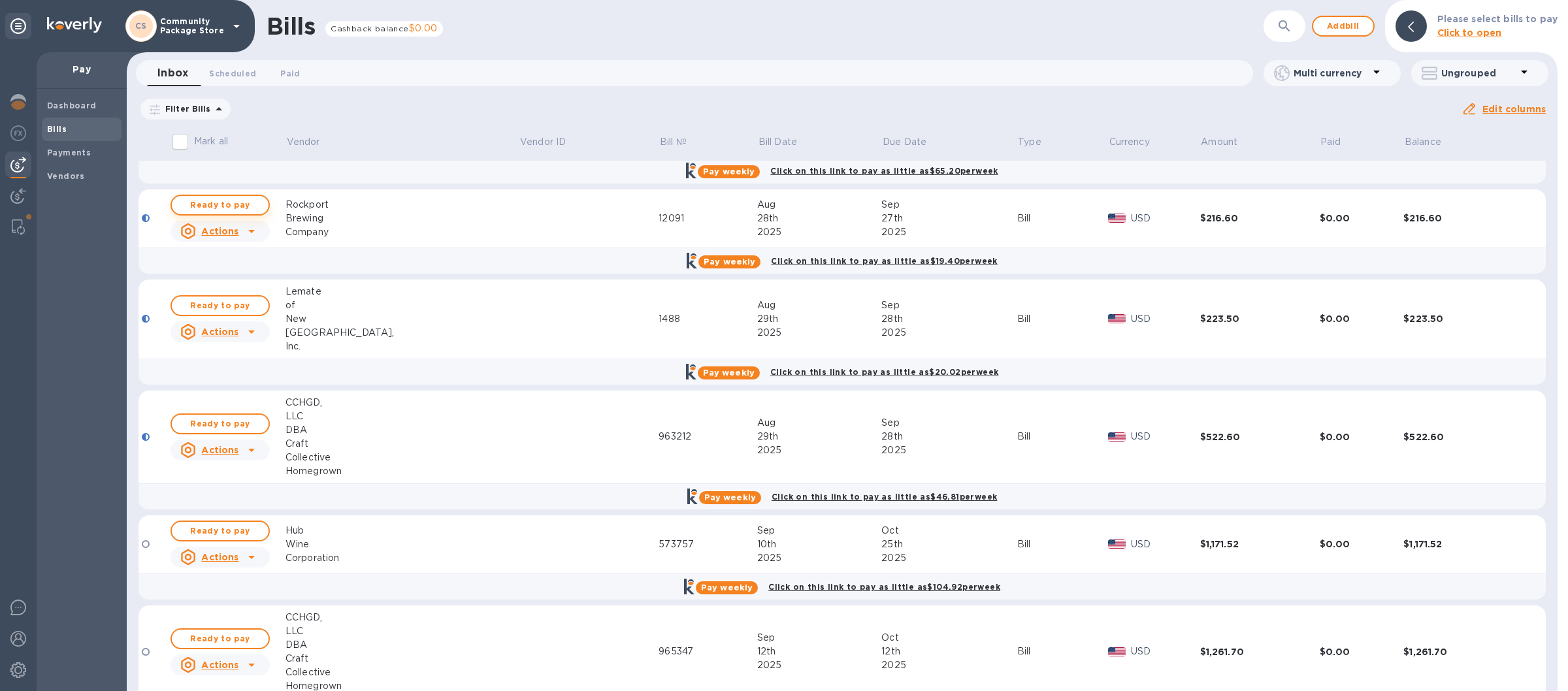
click at [219, 208] on span "Ready to pay" at bounding box center [220, 205] width 76 height 16
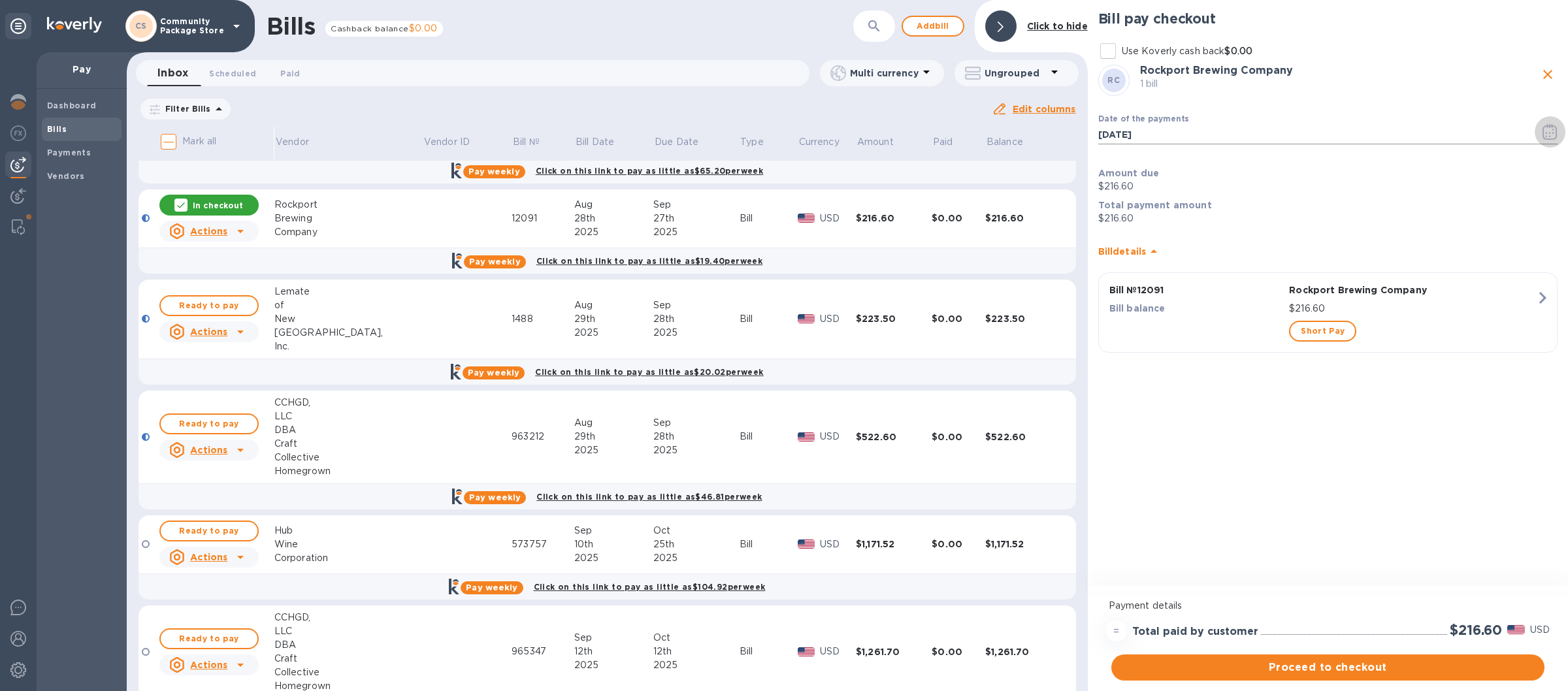
click at [1551, 135] on icon "button" at bounding box center [1550, 131] width 15 height 16
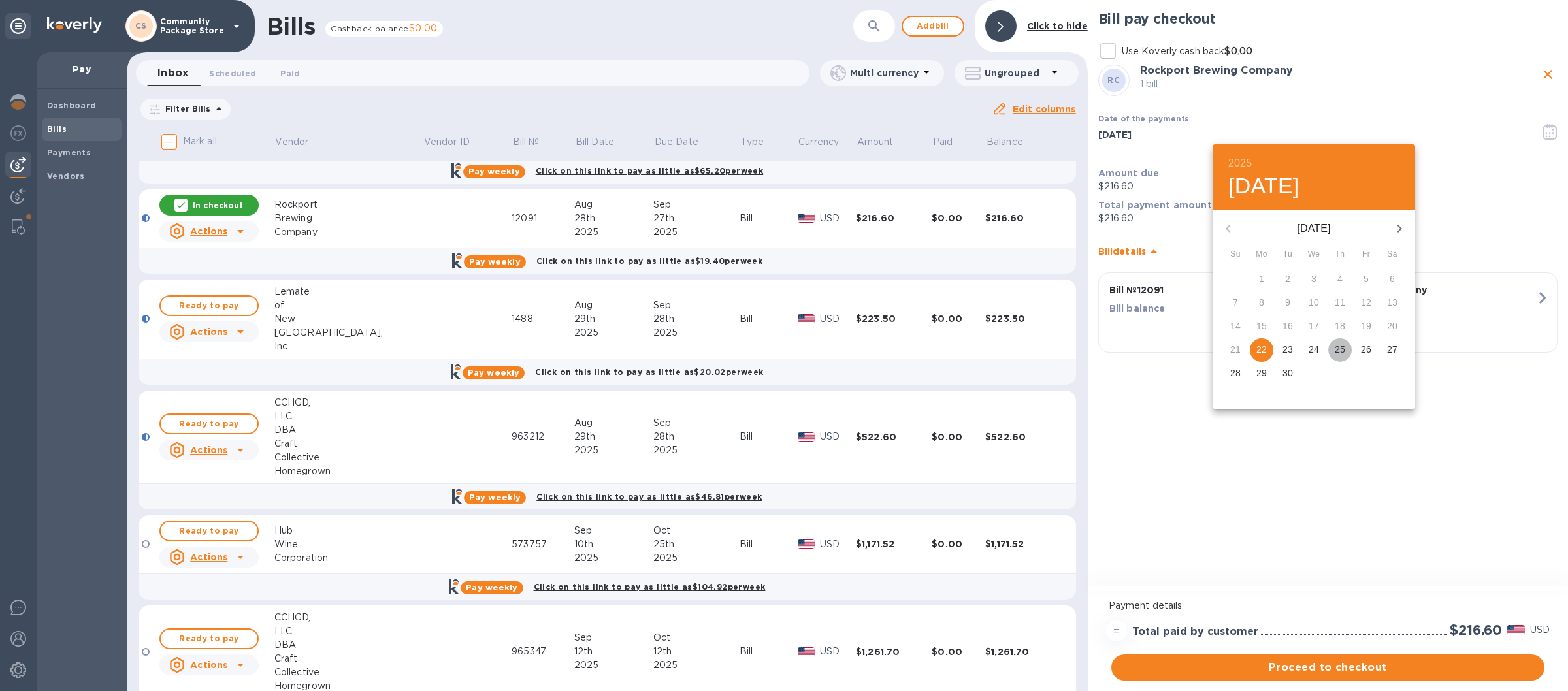
click at [1339, 345] on p "25" at bounding box center [1340, 349] width 11 height 13
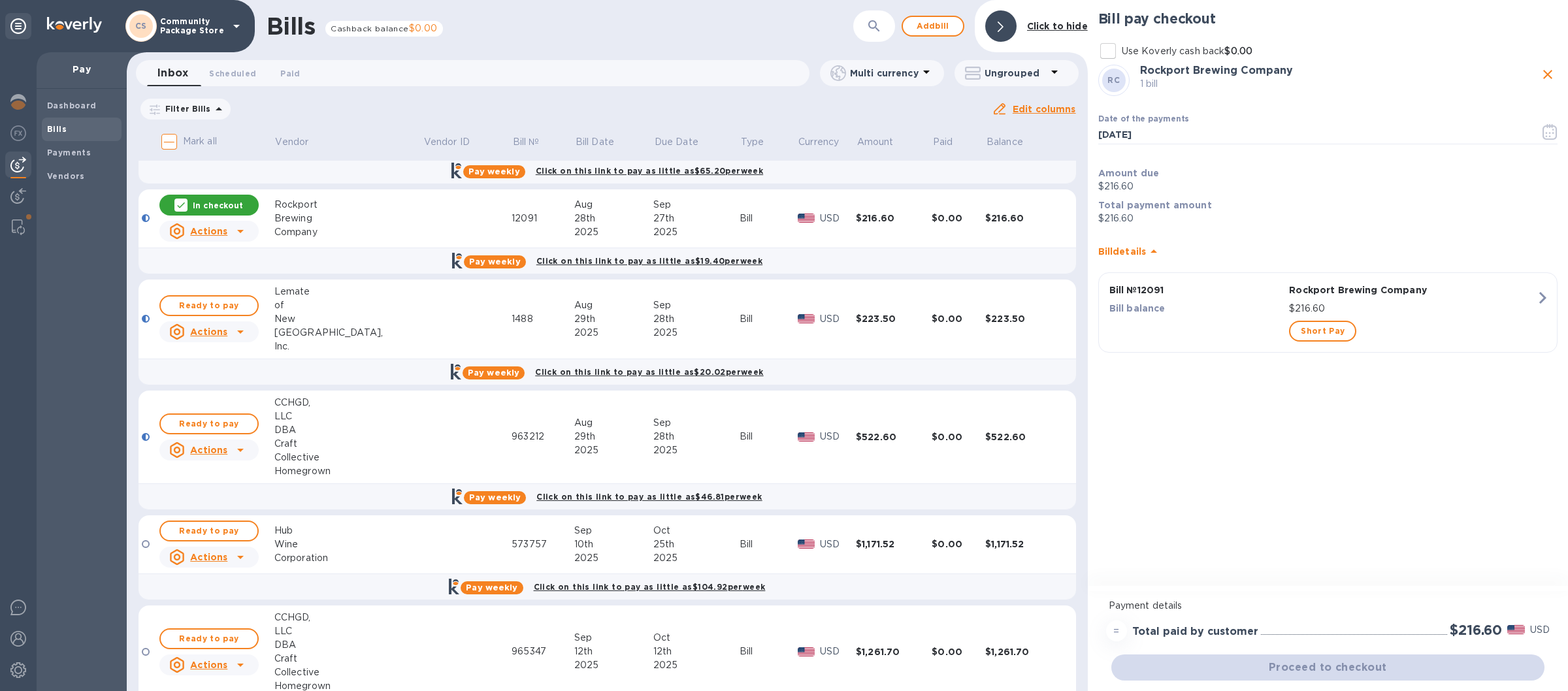
type input "[DATE]"
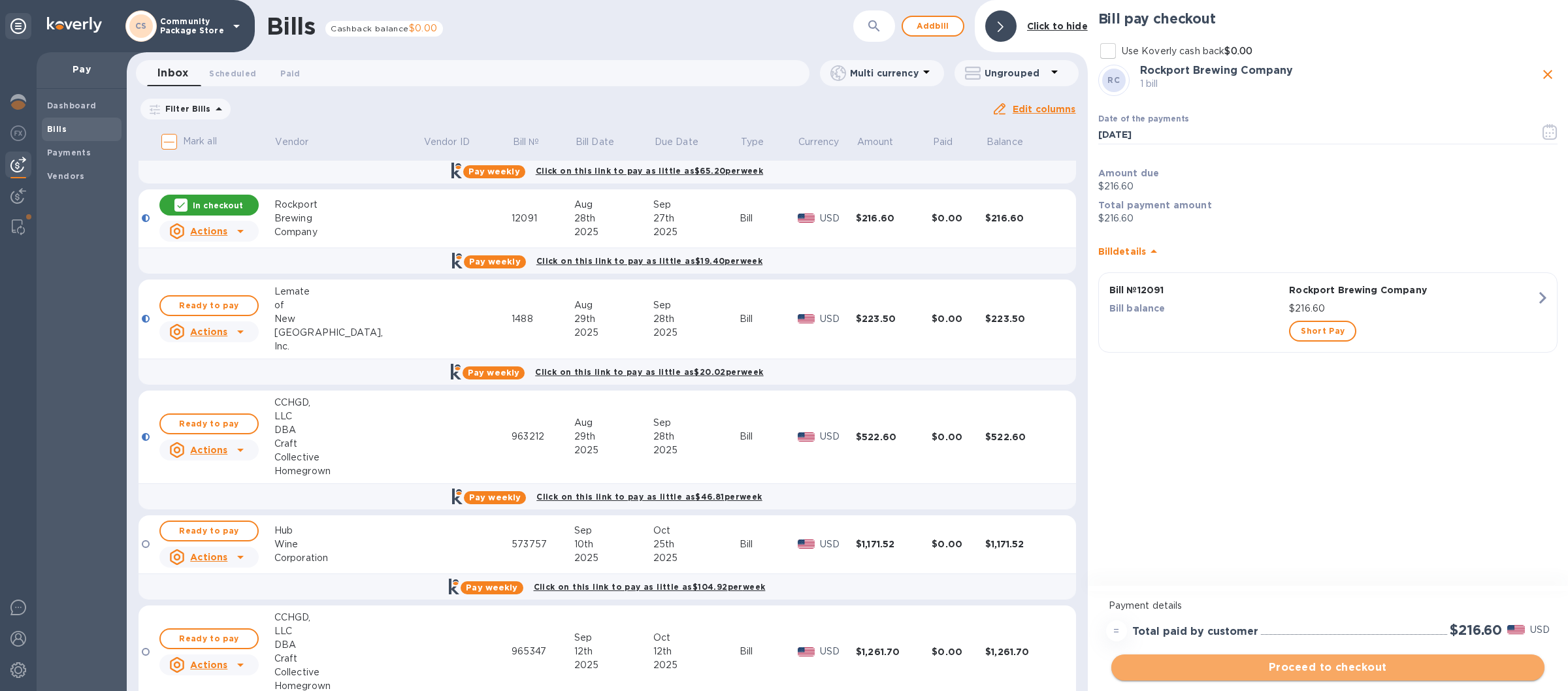
click at [1284, 668] on span "Proceed to checkout" at bounding box center [1328, 667] width 412 height 16
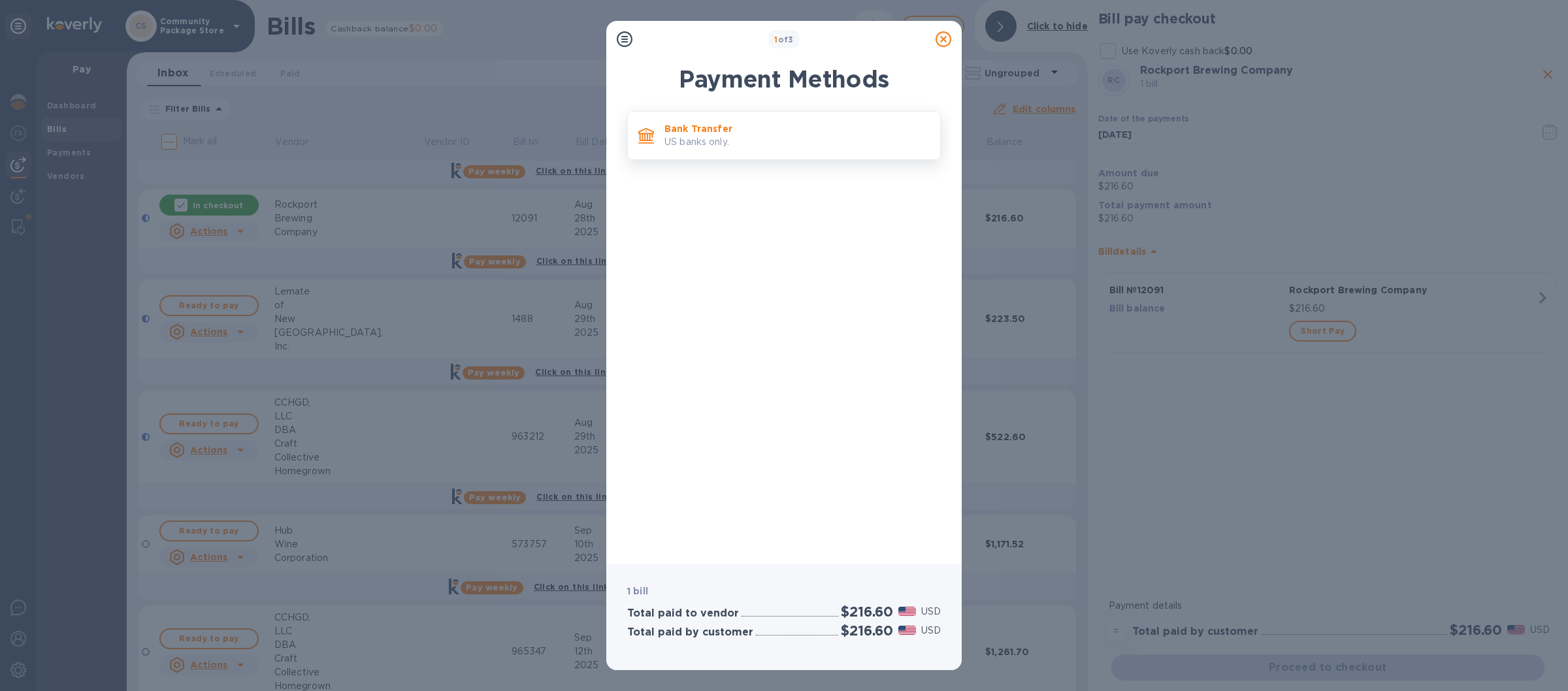
click at [808, 144] on p "US banks only." at bounding box center [796, 142] width 265 height 14
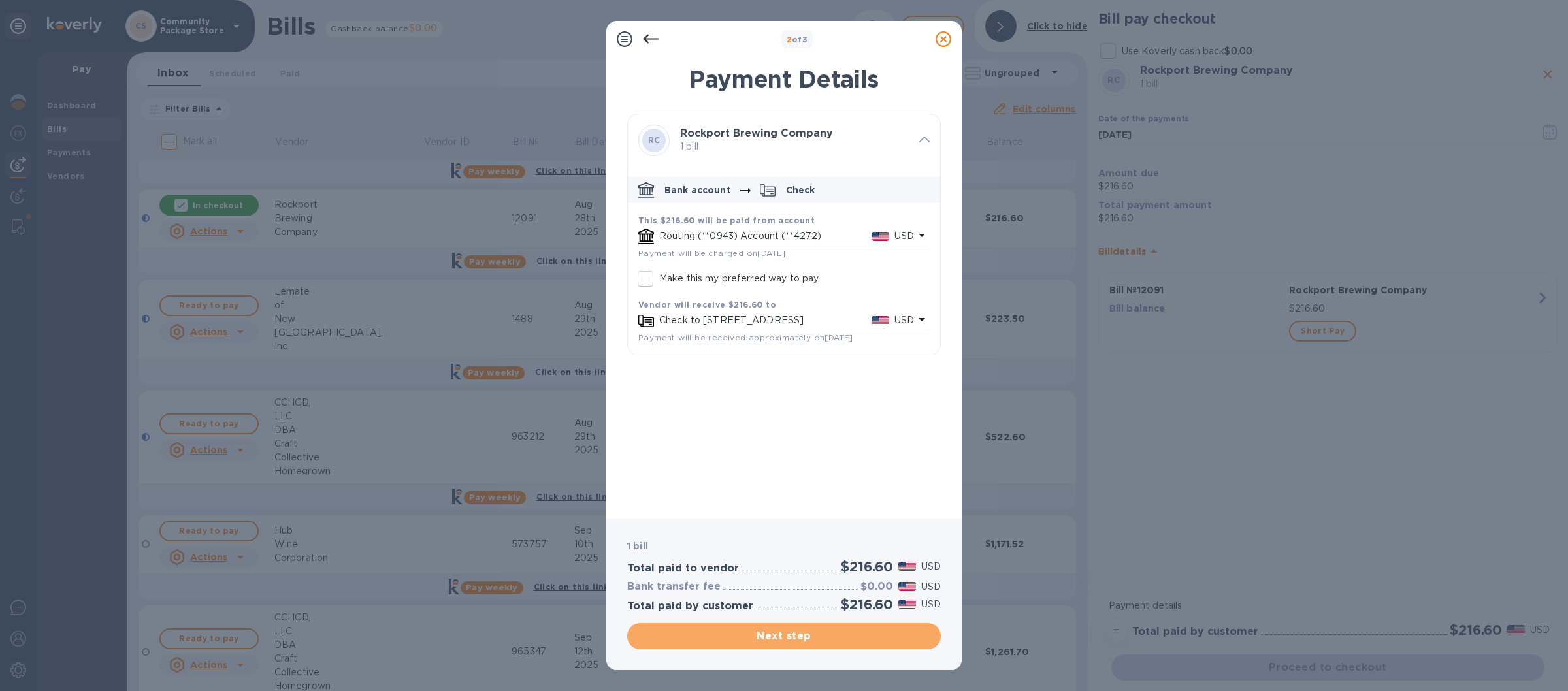
drag, startPoint x: 803, startPoint y: 641, endPoint x: 757, endPoint y: 656, distance: 48.4
click at [762, 656] on div "1 bill Total paid to vendor $216.60 USD Bank transfer fee $0.00 USD Total paid …" at bounding box center [784, 594] width 355 height 152
click at [740, 640] on span "Next step" at bounding box center [784, 635] width 293 height 16
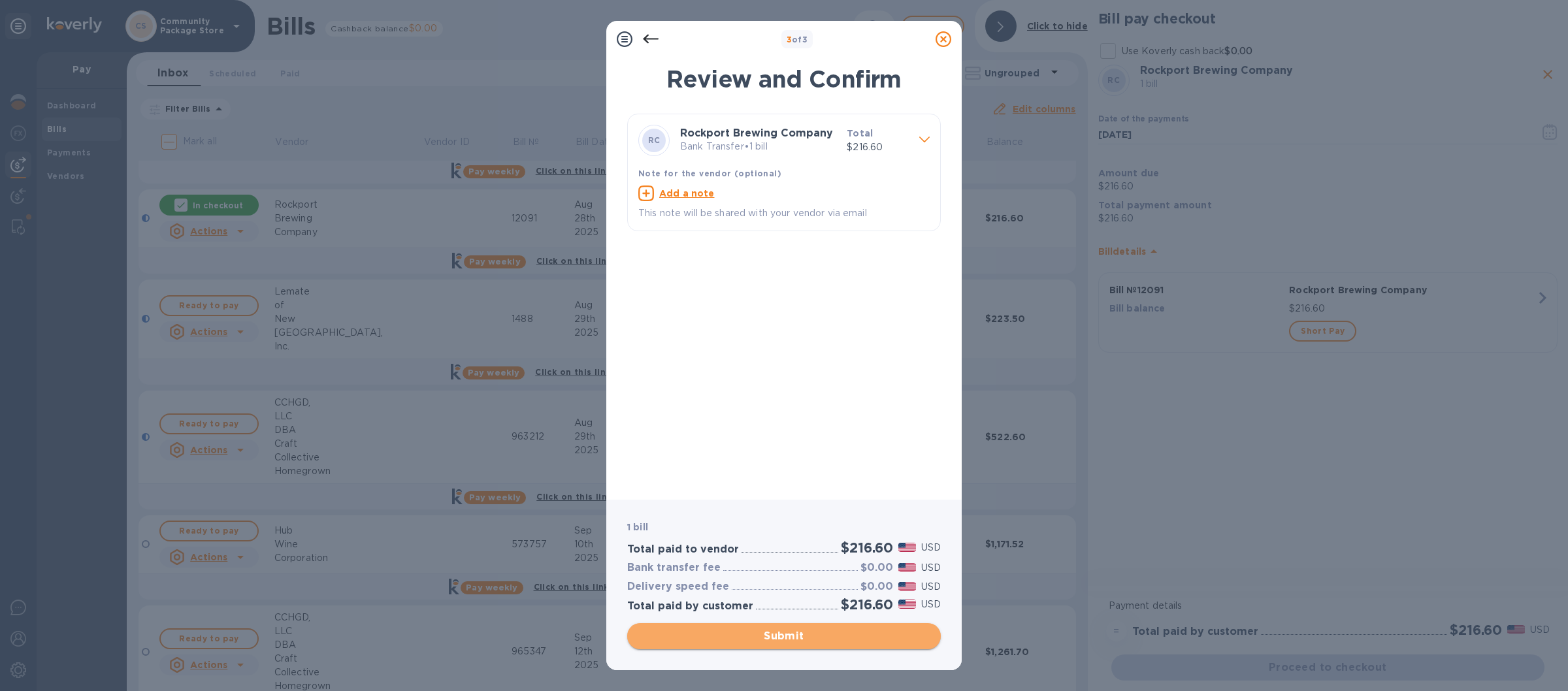
click at [748, 638] on span "Submit" at bounding box center [784, 635] width 293 height 16
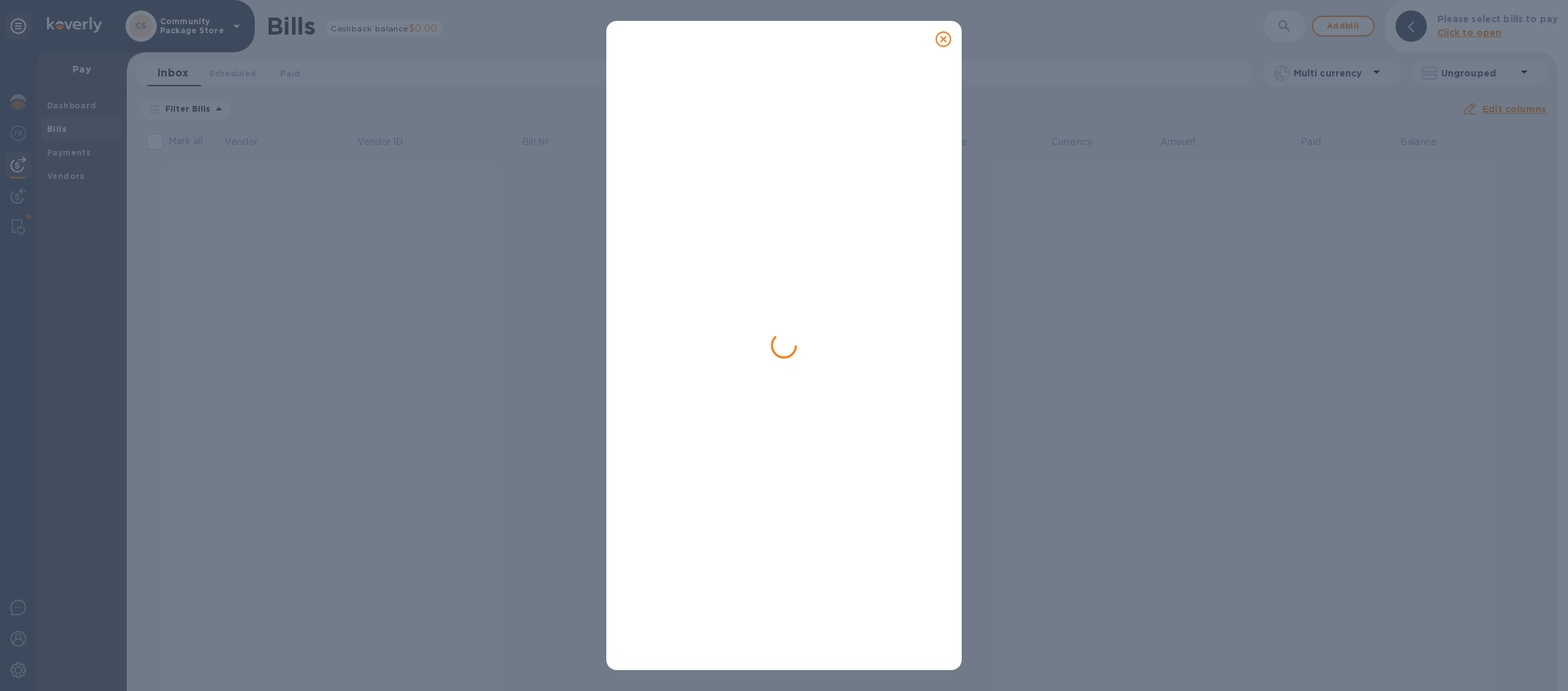
scroll to position [0, 0]
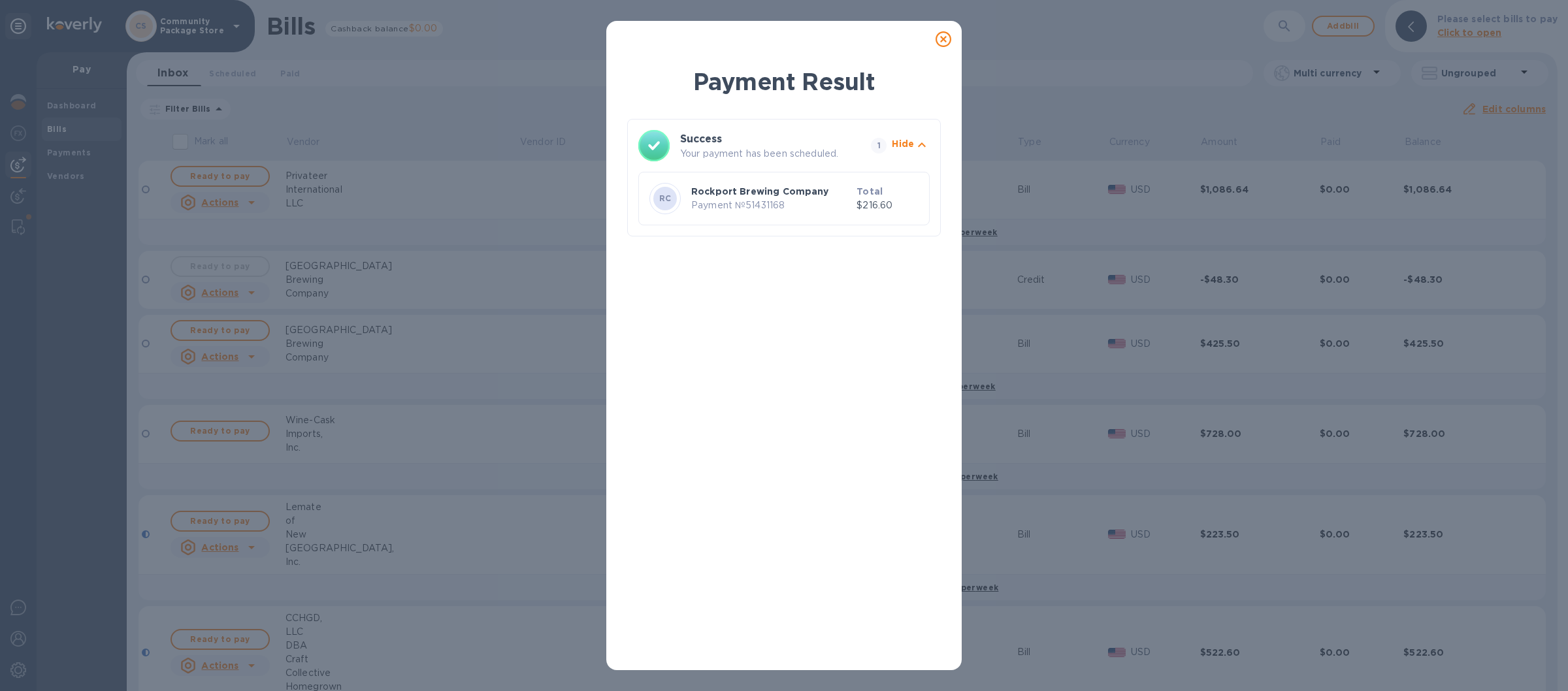
click at [948, 38] on icon at bounding box center [943, 39] width 16 height 16
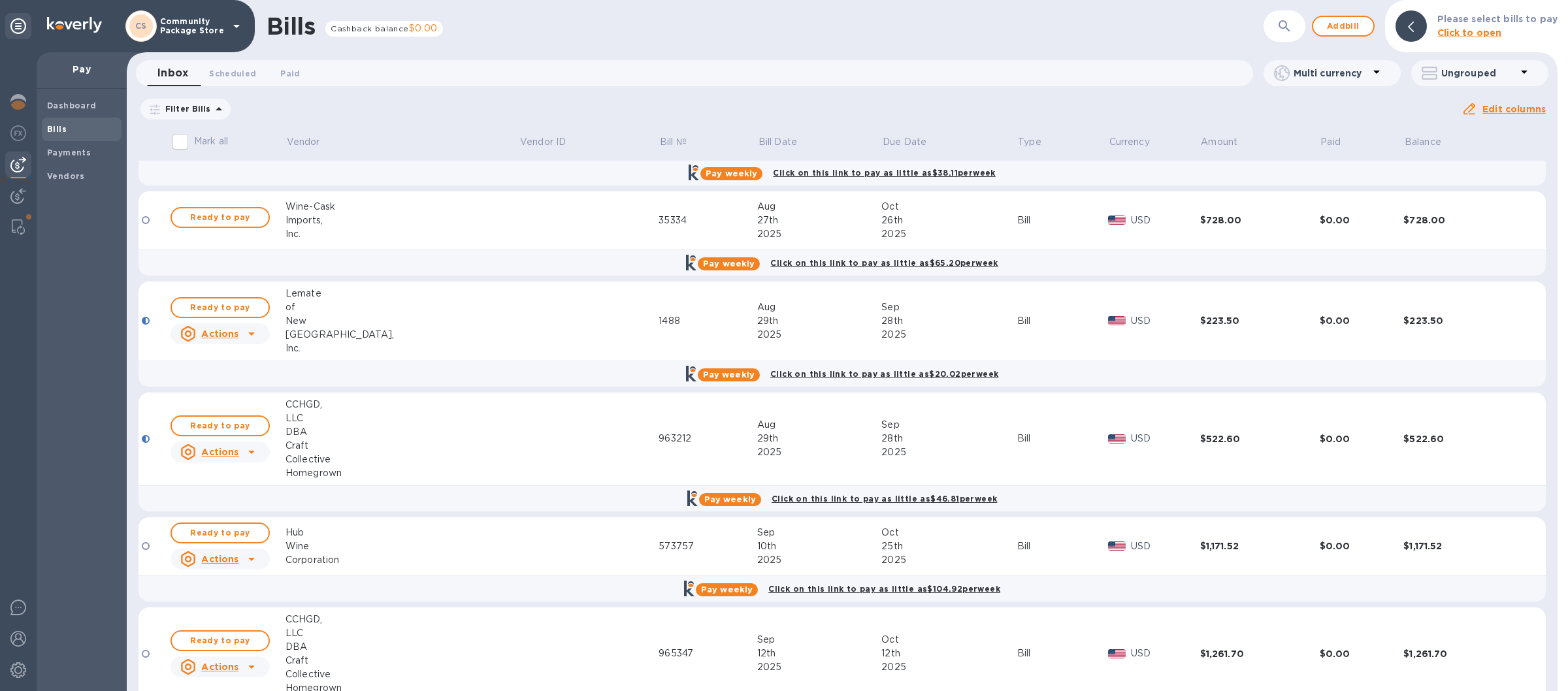
scroll to position [229, 0]
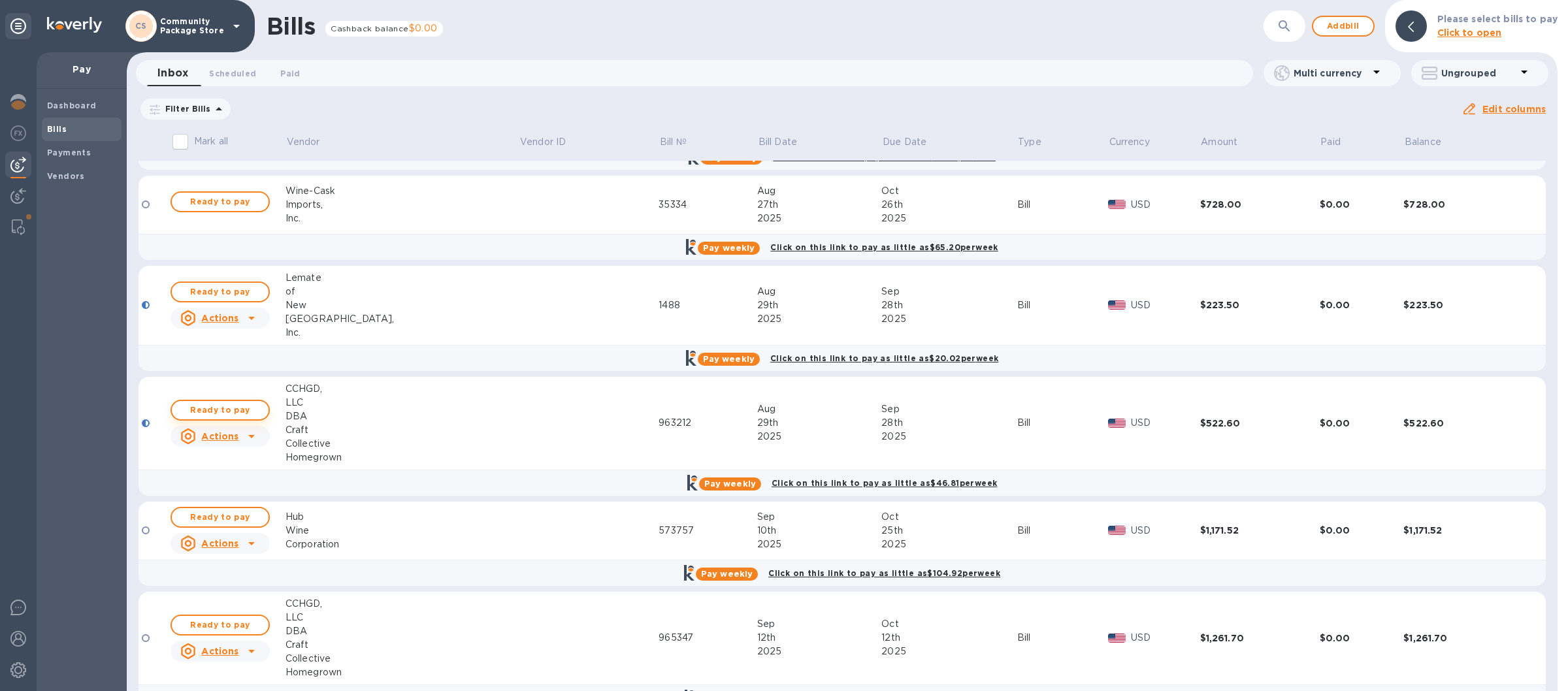
click at [239, 408] on span "Ready to pay" at bounding box center [220, 410] width 76 height 16
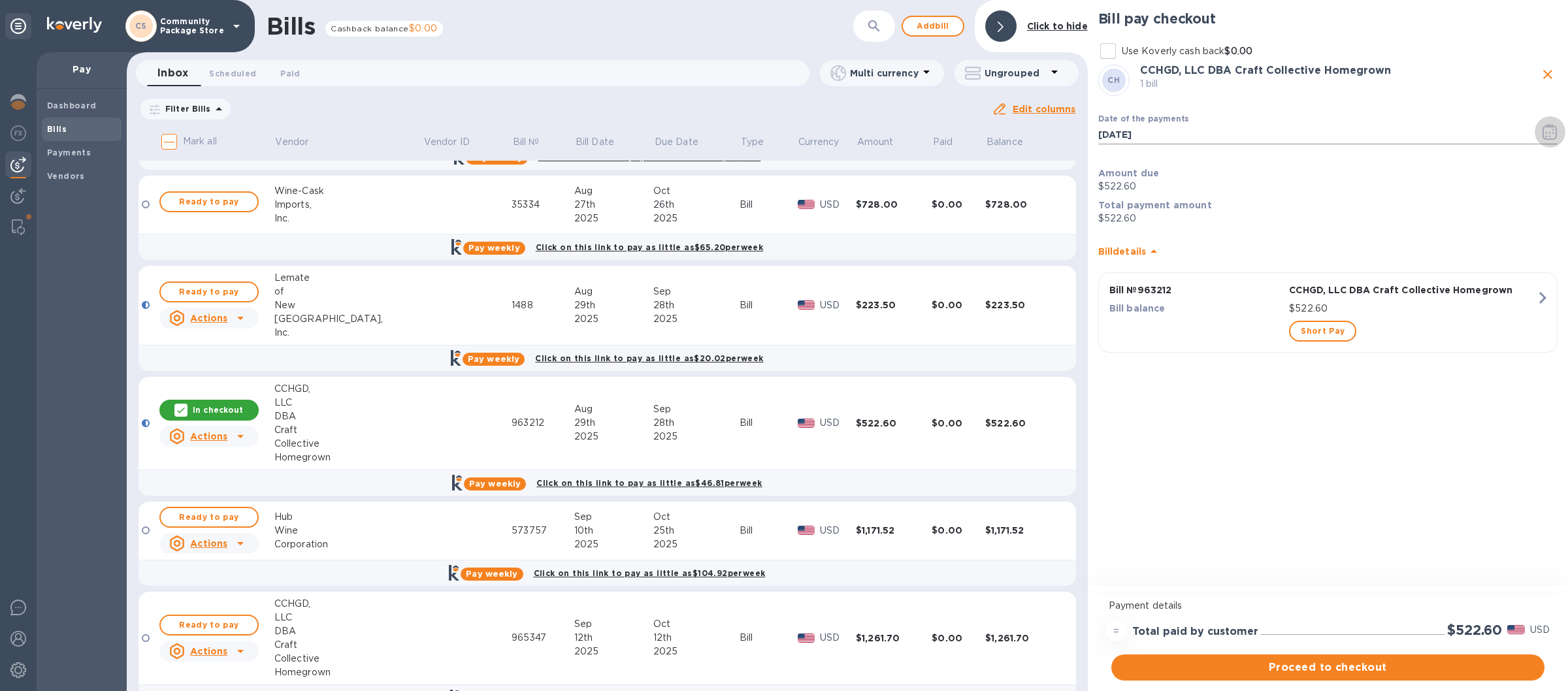
click at [1549, 131] on icon "button" at bounding box center [1550, 131] width 15 height 16
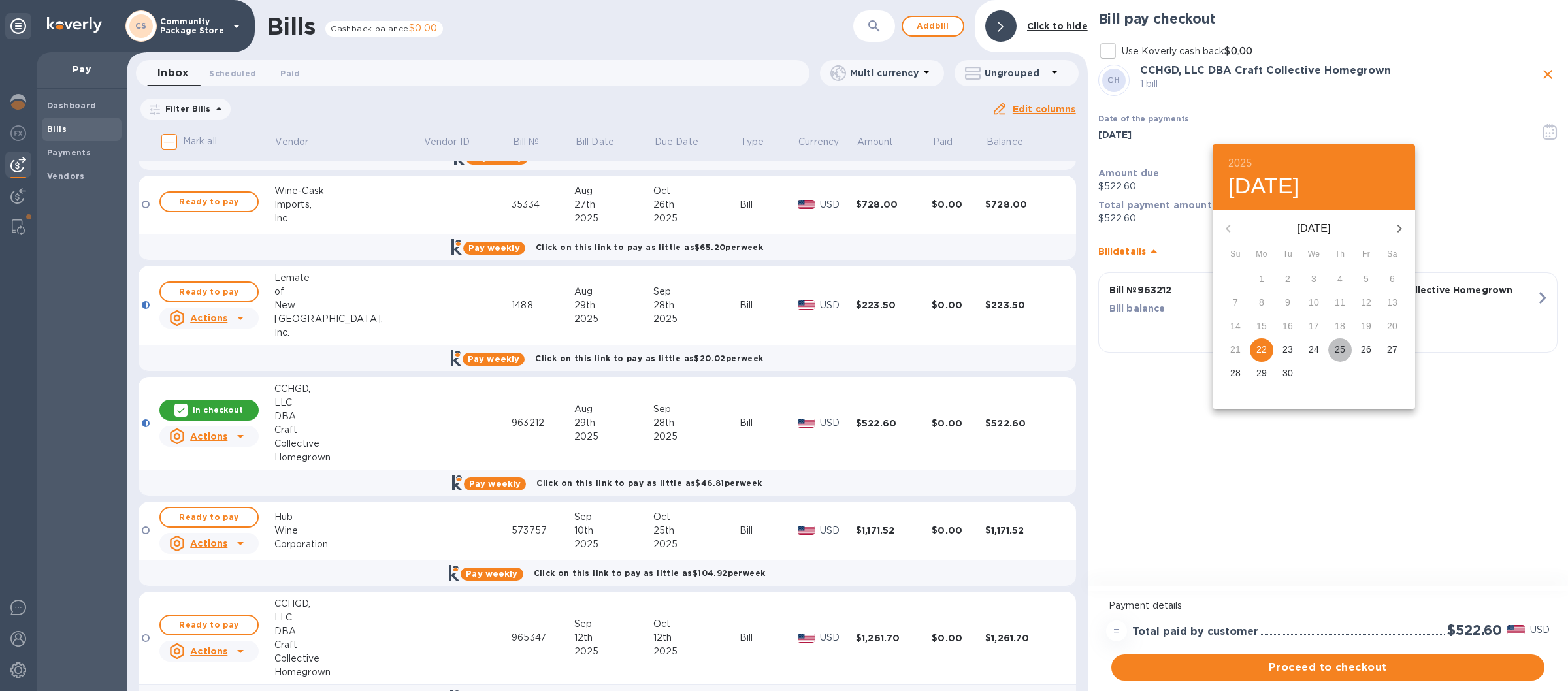
click at [1344, 348] on p "25" at bounding box center [1340, 349] width 11 height 13
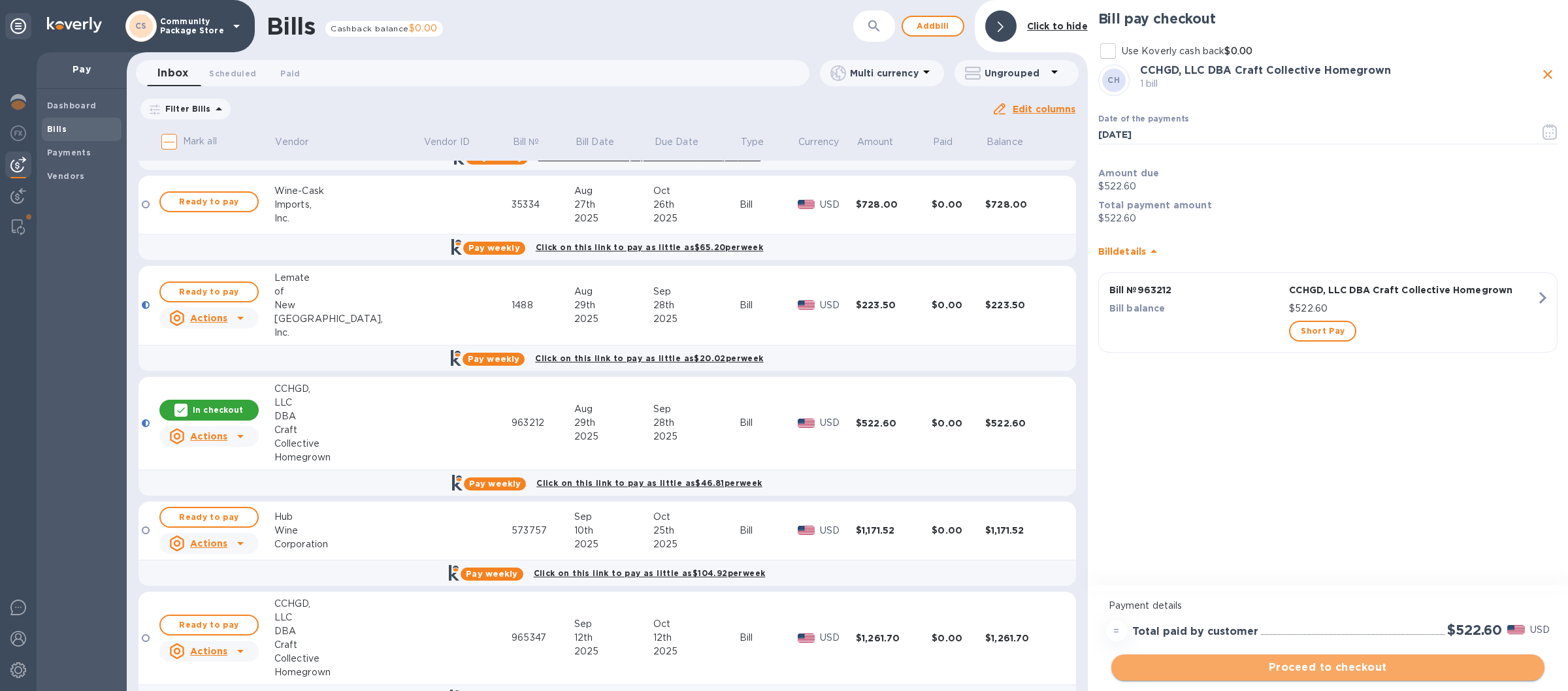
click at [1334, 665] on span "Proceed to checkout" at bounding box center [1328, 667] width 412 height 16
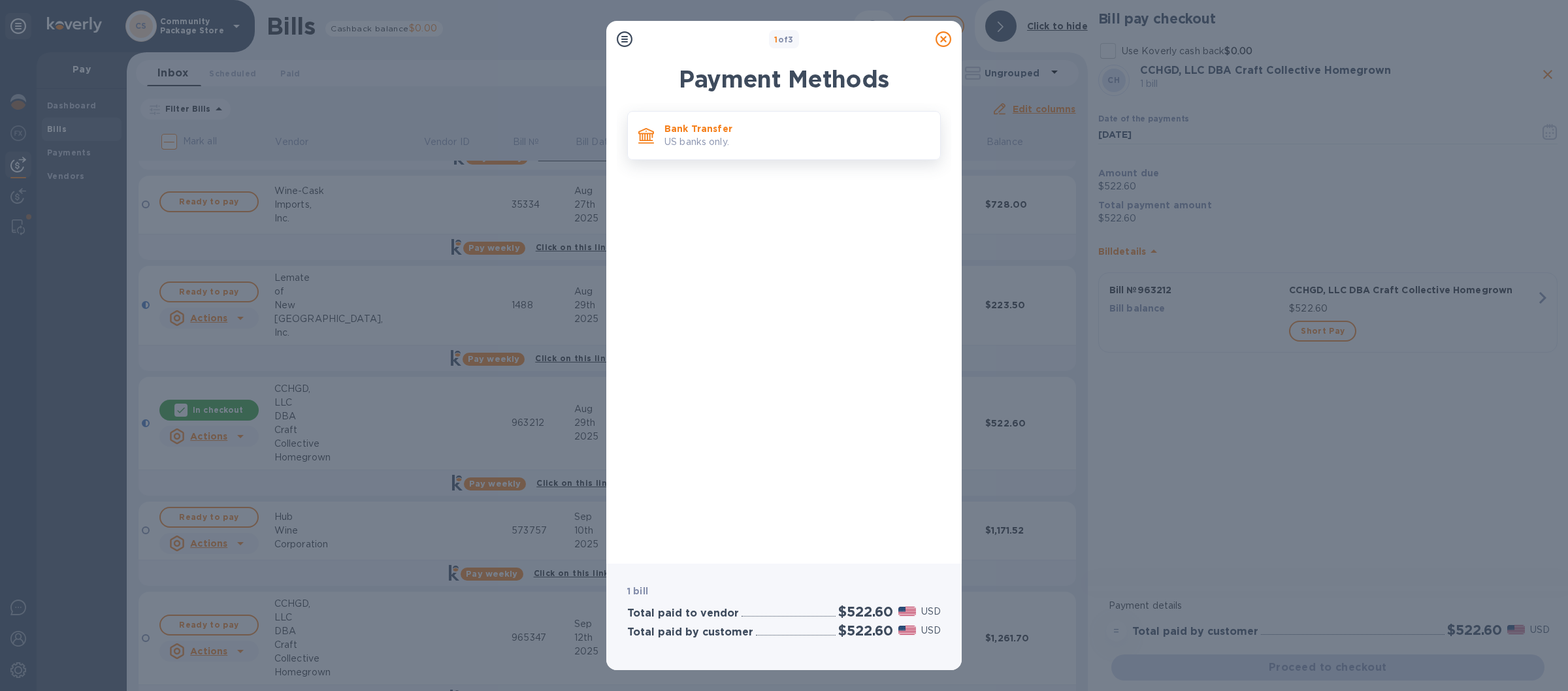
click at [838, 143] on p "US banks only." at bounding box center [796, 142] width 265 height 14
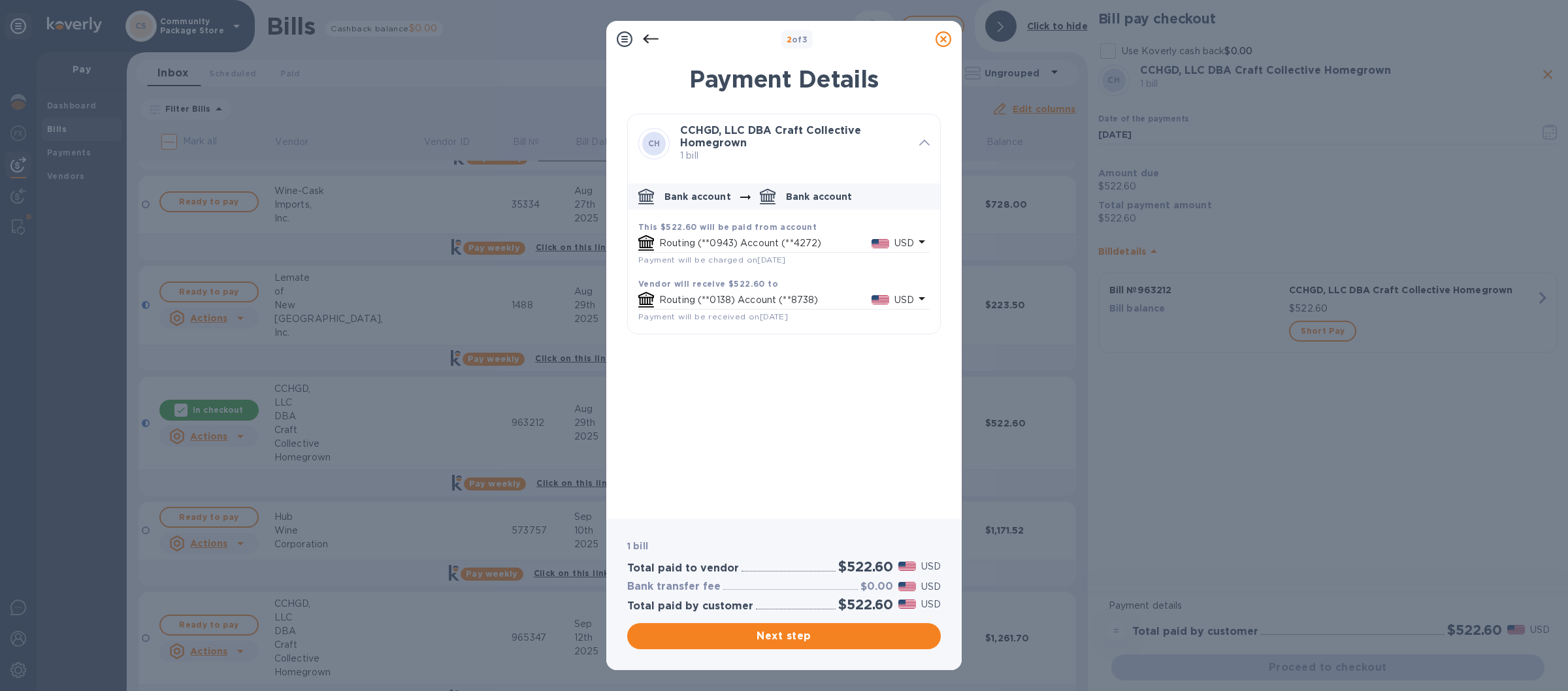
click at [944, 35] on icon at bounding box center [943, 39] width 16 height 16
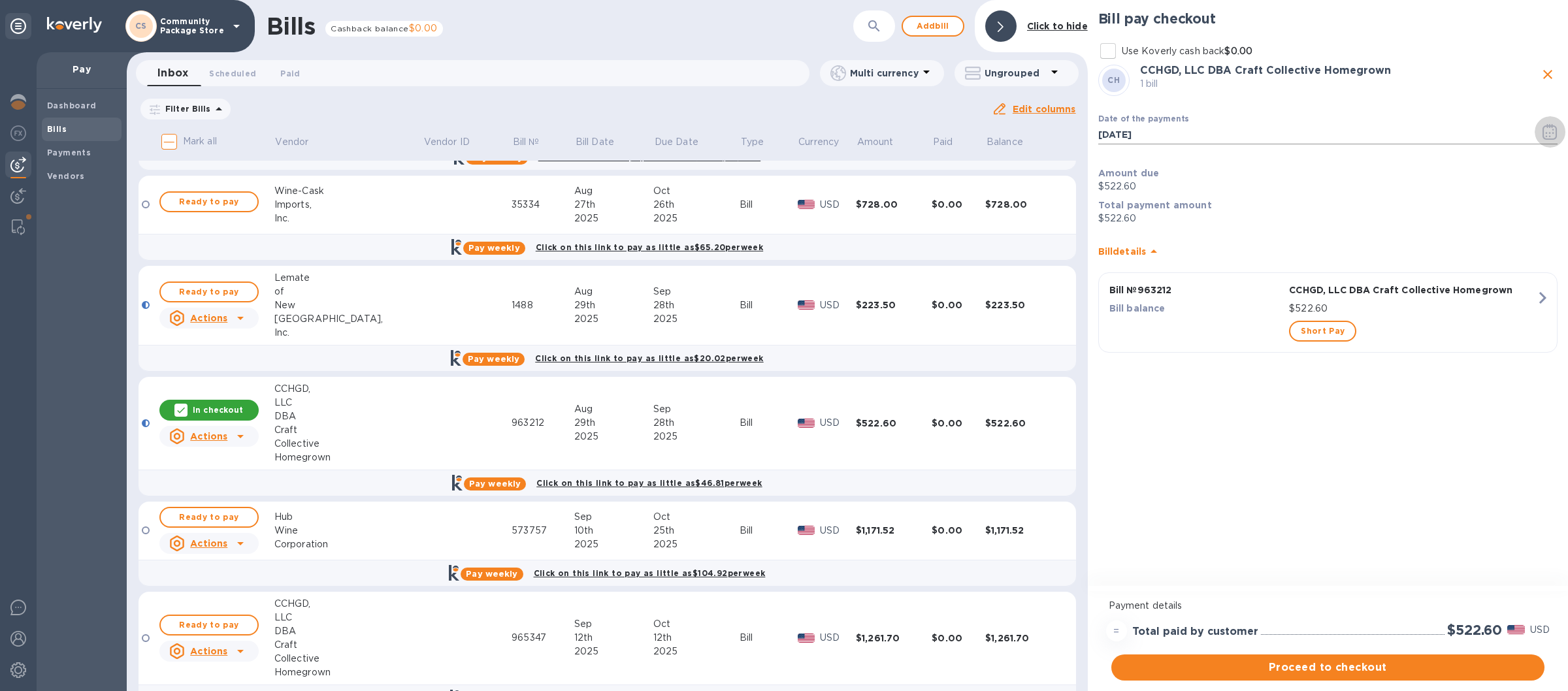
click at [1542, 129] on button "button" at bounding box center [1549, 132] width 31 height 32
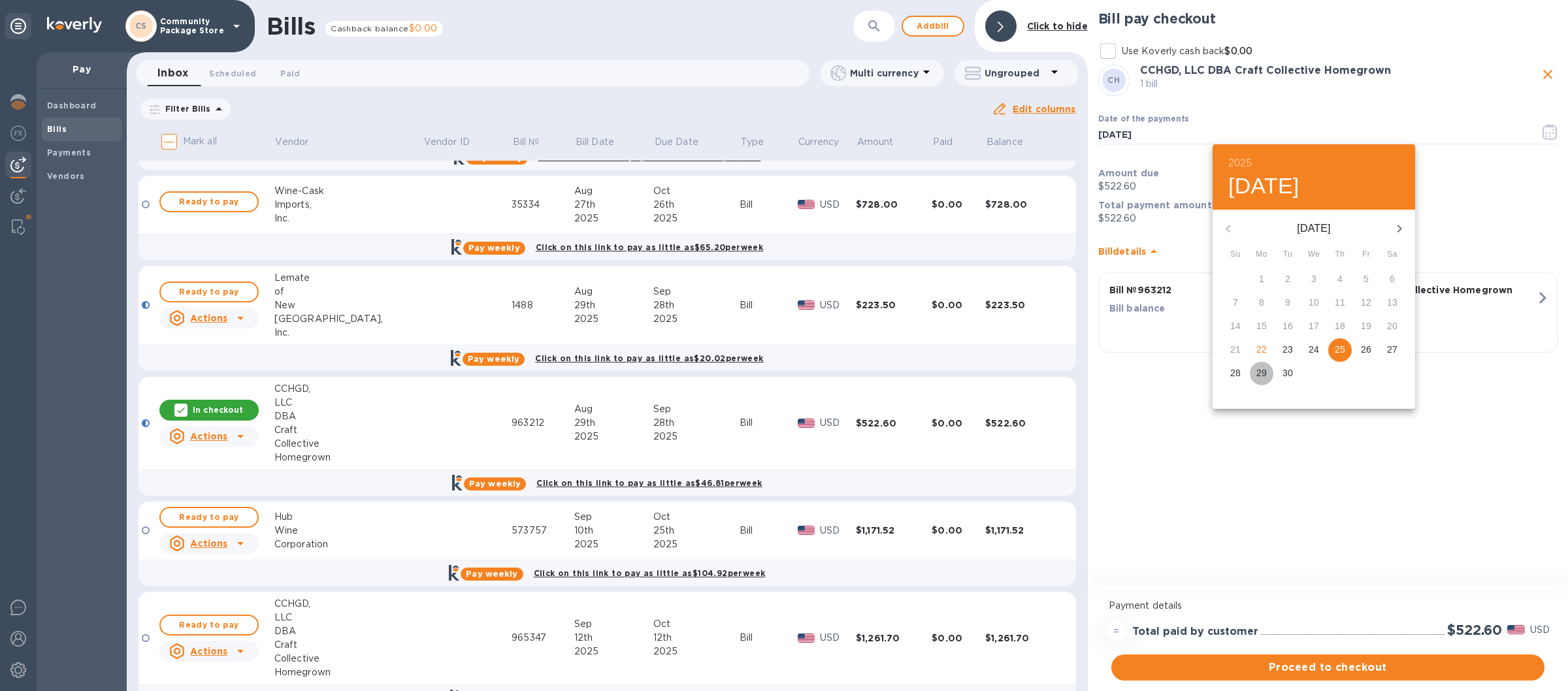
click at [1258, 370] on p "29" at bounding box center [1261, 373] width 11 height 13
type input "[DATE]"
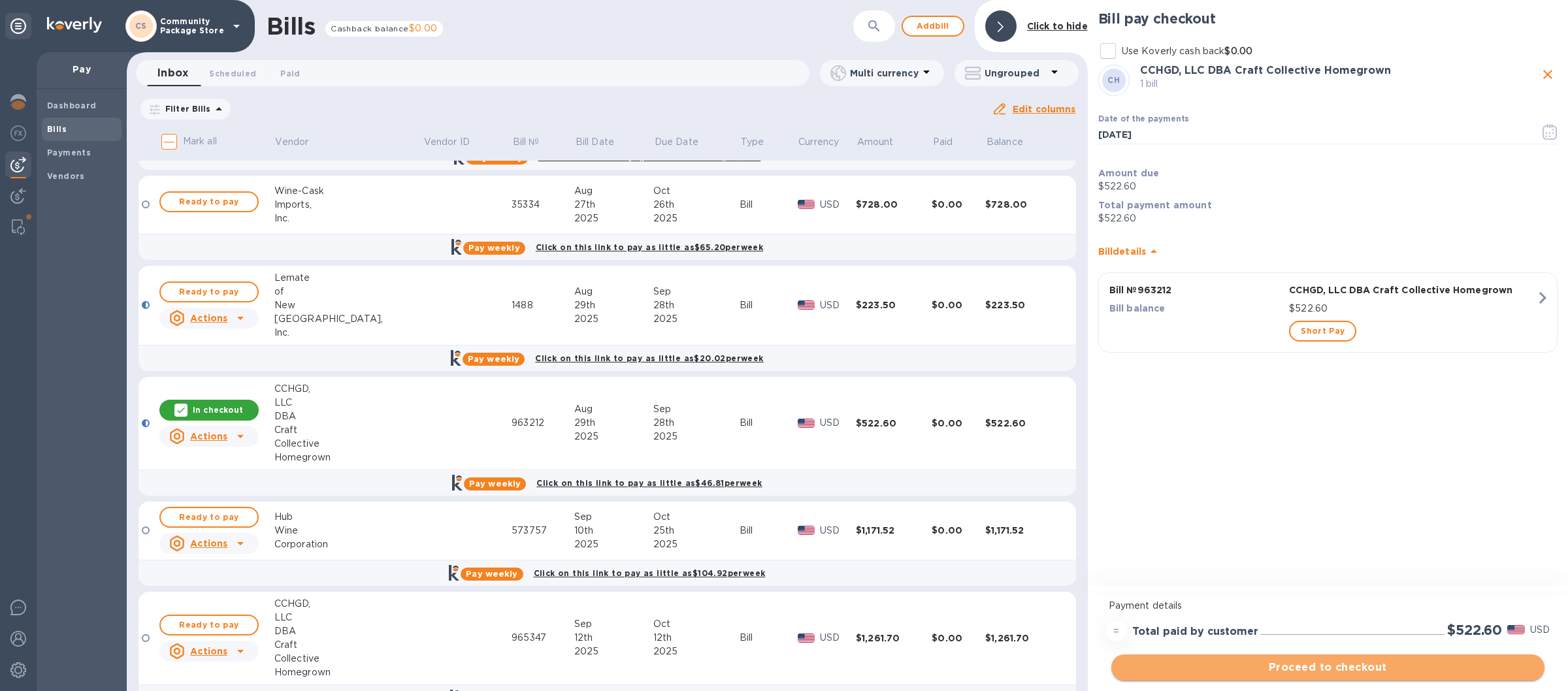
click at [1310, 666] on span "Proceed to checkout" at bounding box center [1328, 667] width 412 height 16
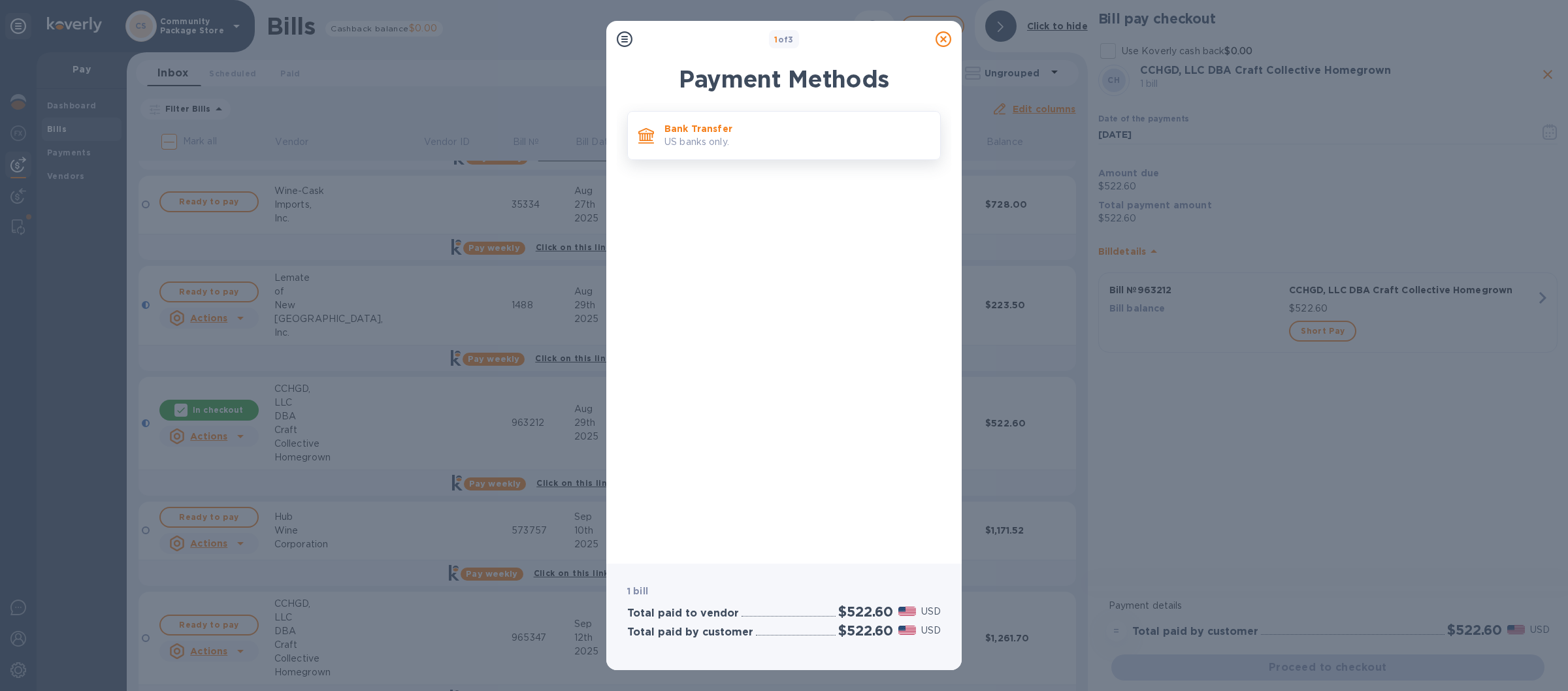
click at [817, 145] on p "US banks only." at bounding box center [796, 142] width 265 height 14
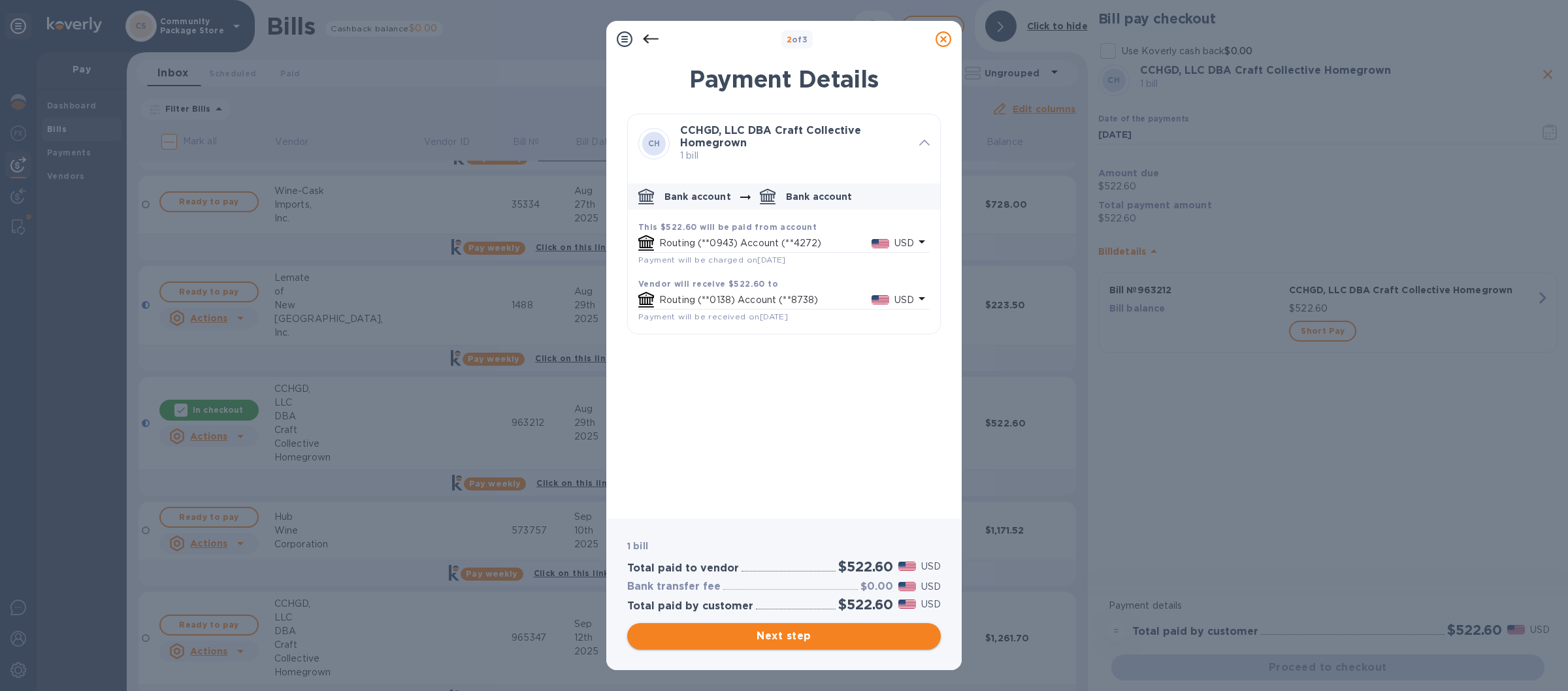
drag, startPoint x: 792, startPoint y: 638, endPoint x: 784, endPoint y: 643, distance: 9.4
click at [786, 644] on button "Next step" at bounding box center [784, 636] width 313 height 26
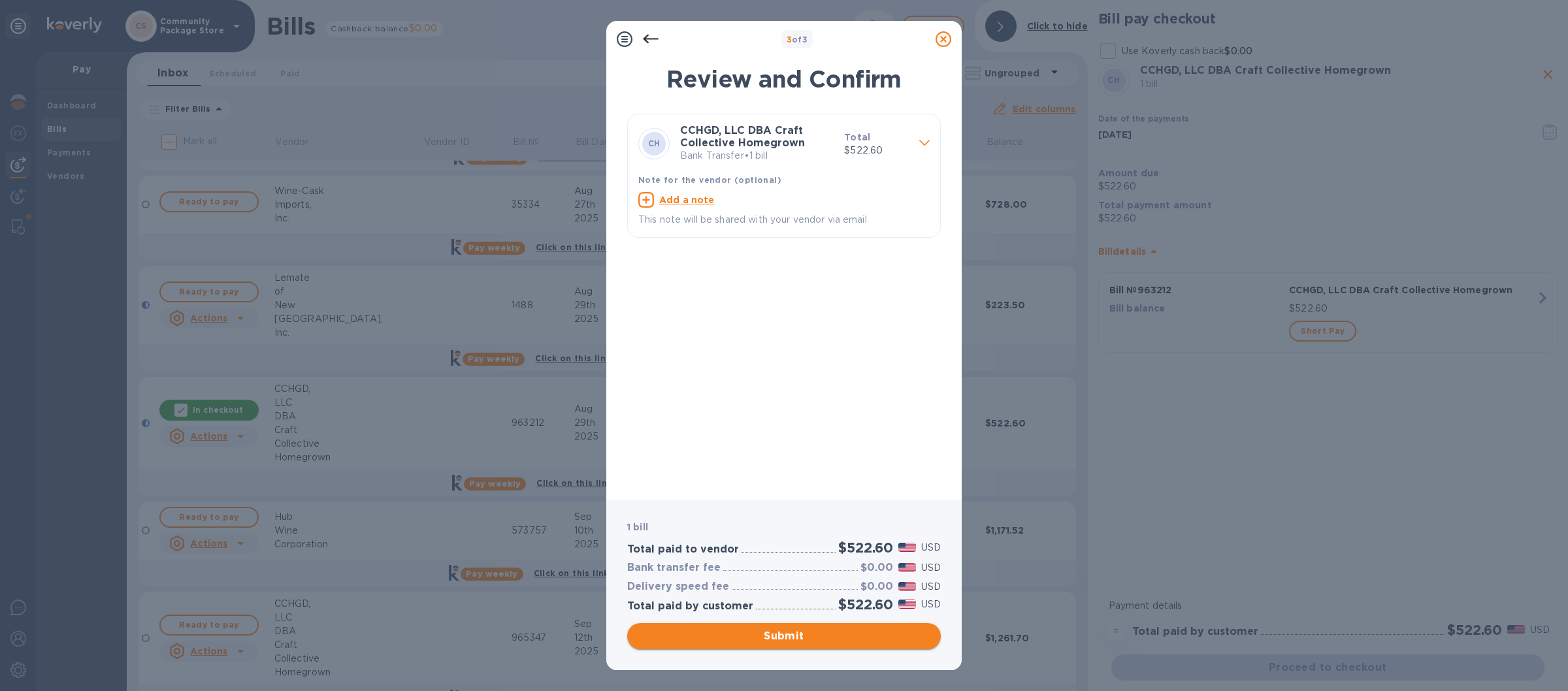
click at [760, 633] on span "Submit" at bounding box center [784, 635] width 293 height 16
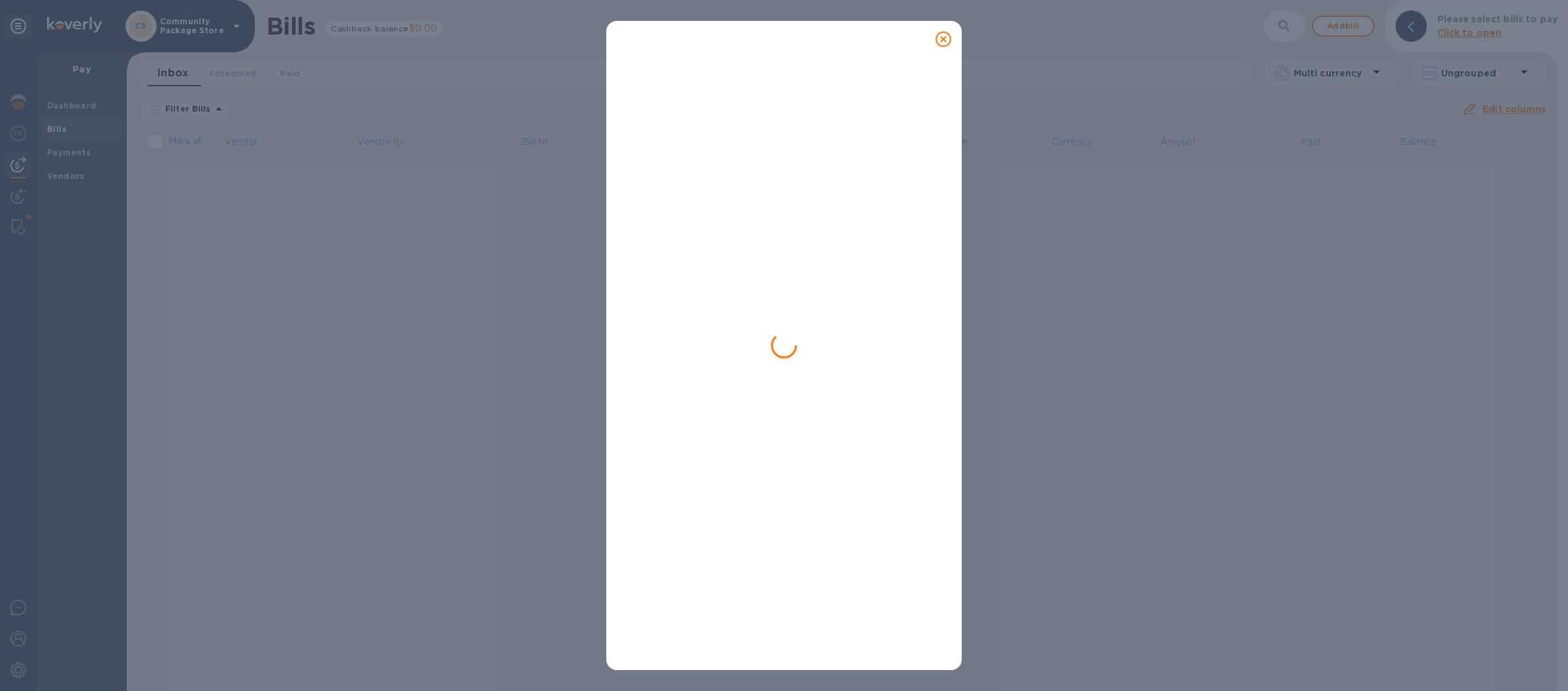
scroll to position [0, 0]
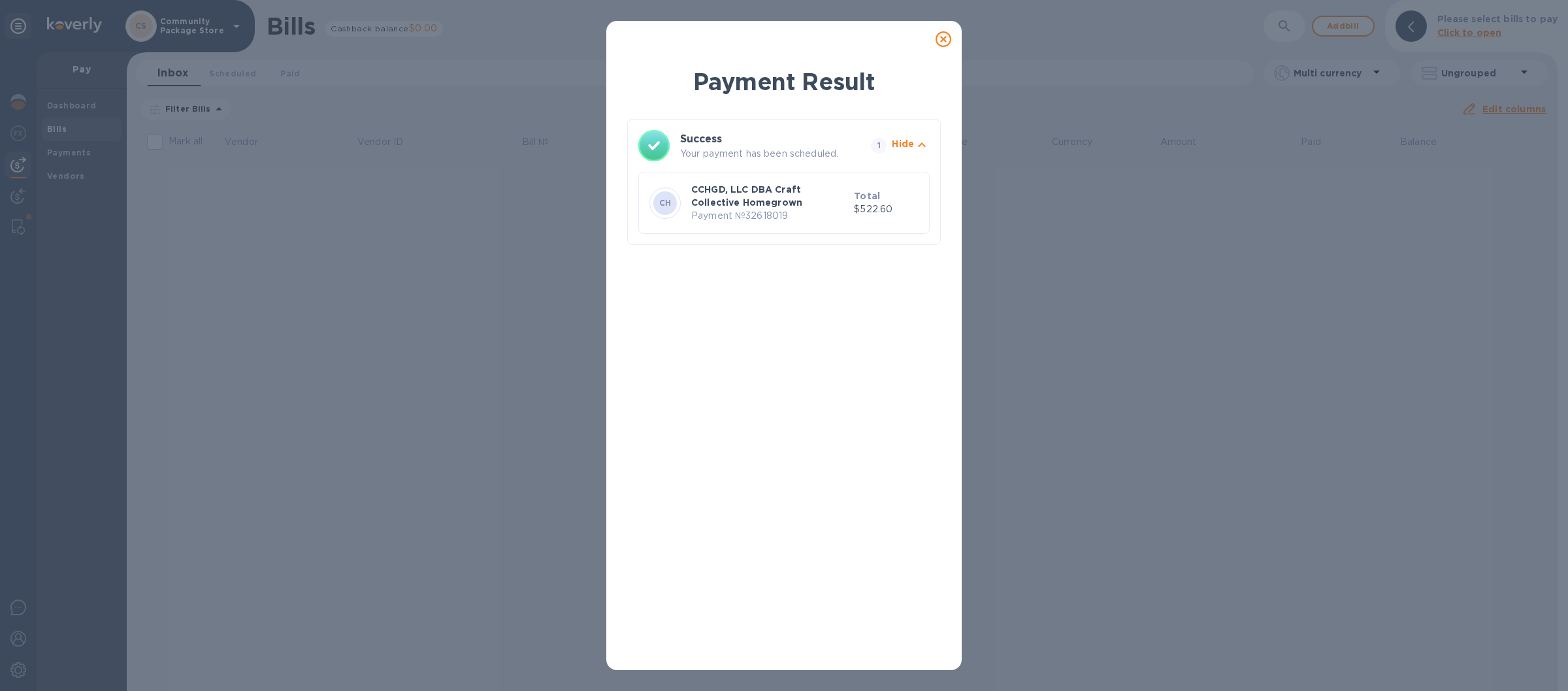
click at [943, 39] on icon at bounding box center [943, 39] width 16 height 16
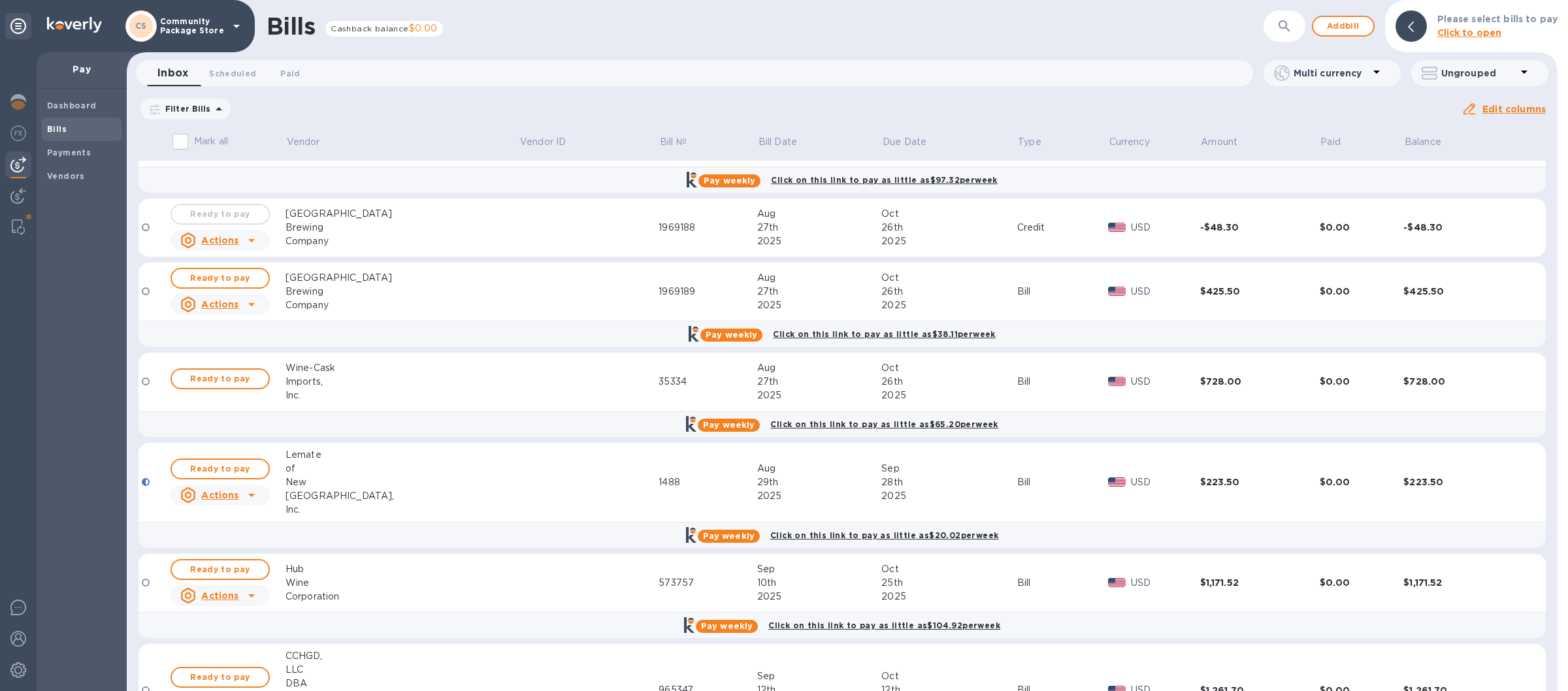
scroll to position [152, 0]
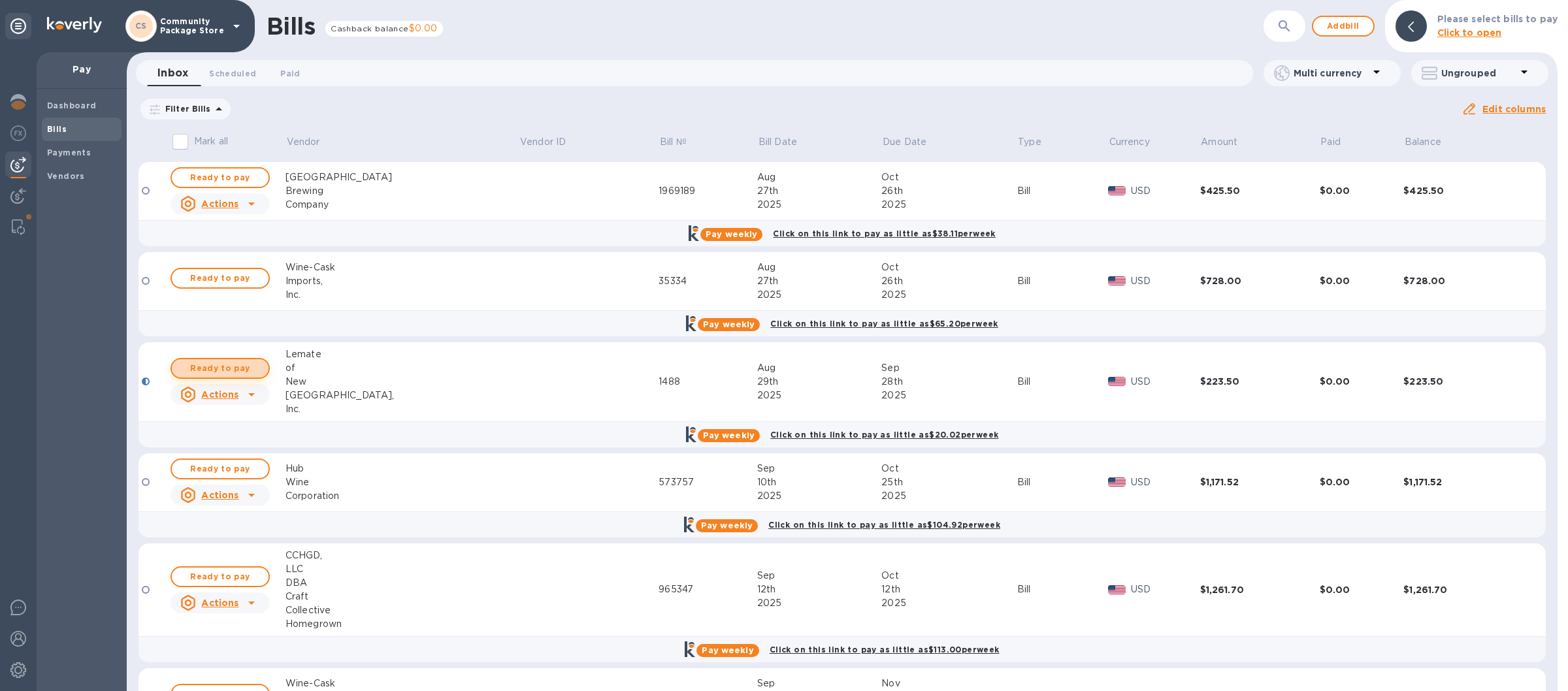
click at [216, 366] on span "Ready to pay" at bounding box center [220, 368] width 76 height 16
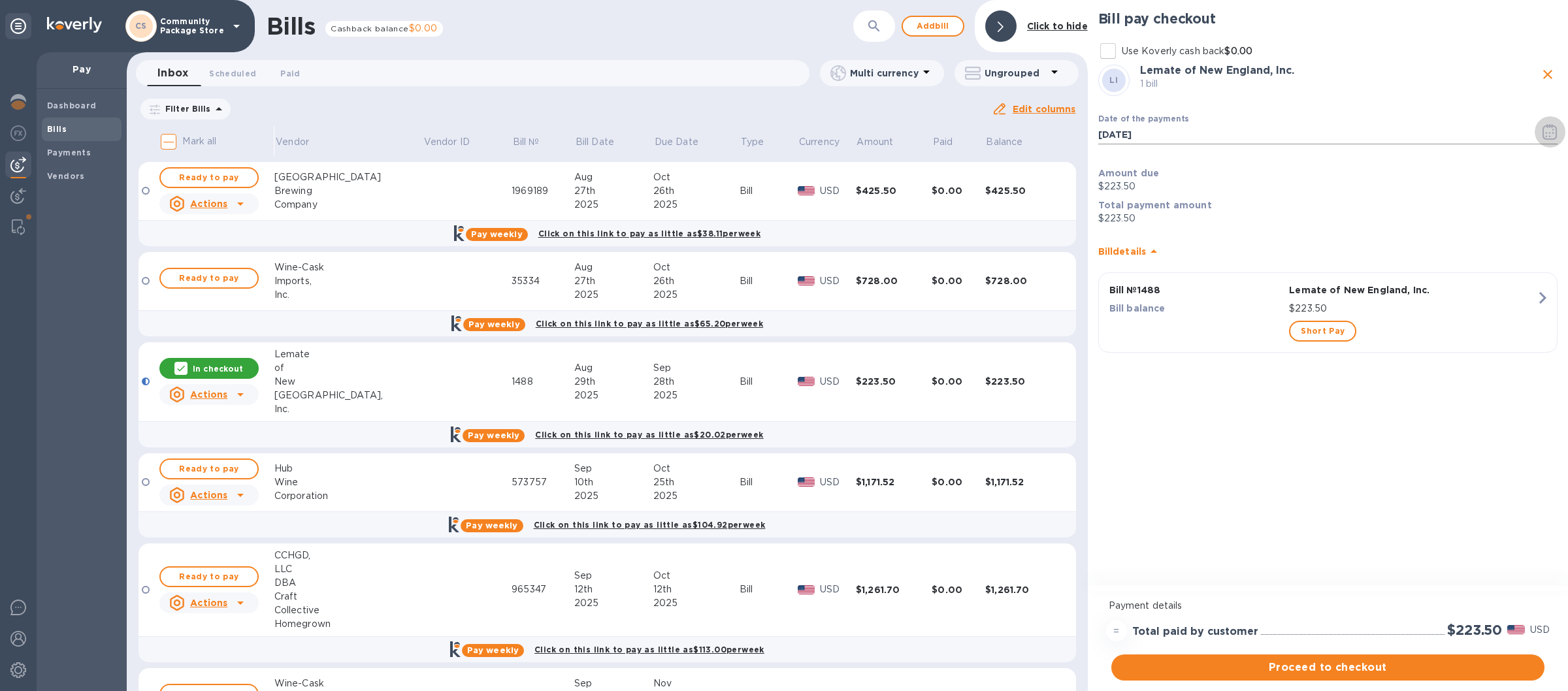
click at [1548, 137] on icon "button" at bounding box center [1550, 131] width 15 height 16
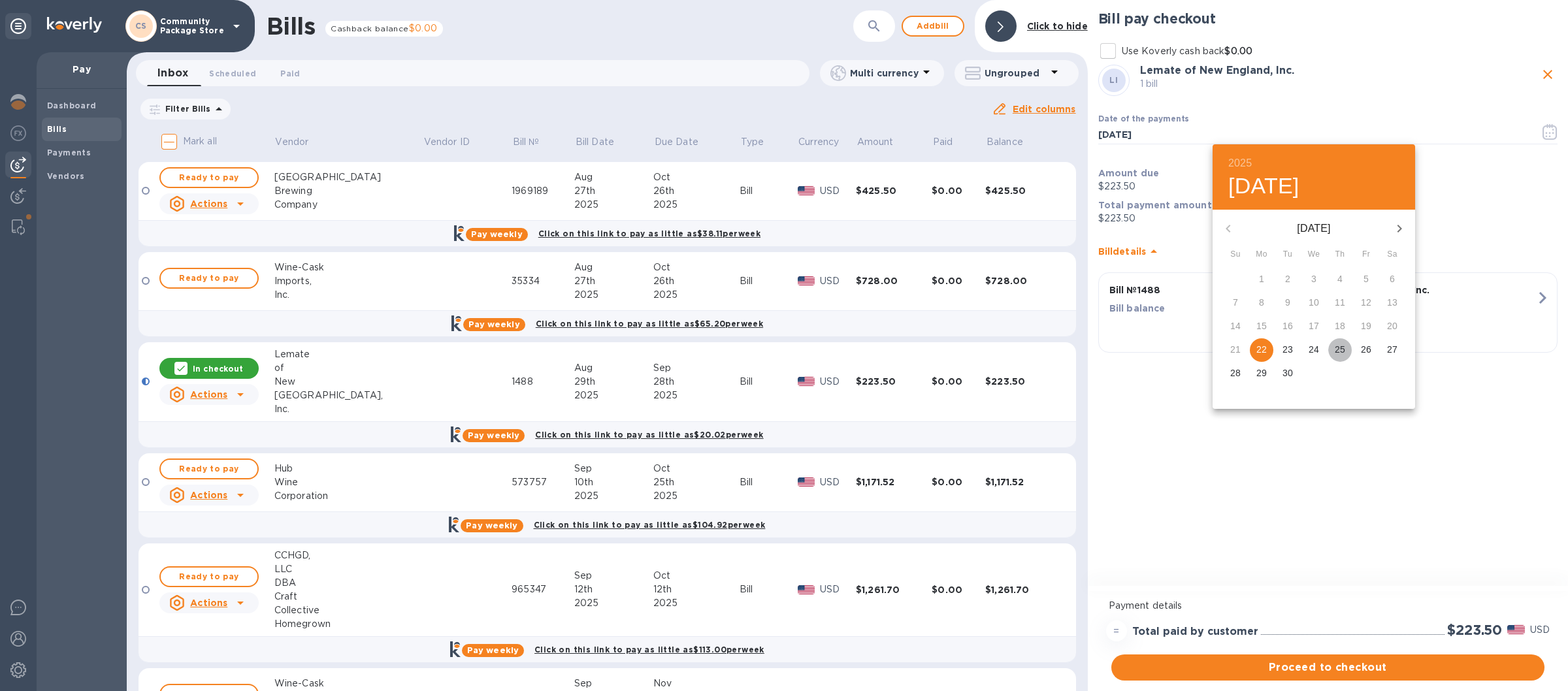
click at [1343, 348] on p "25" at bounding box center [1340, 349] width 11 height 13
type input "[DATE]"
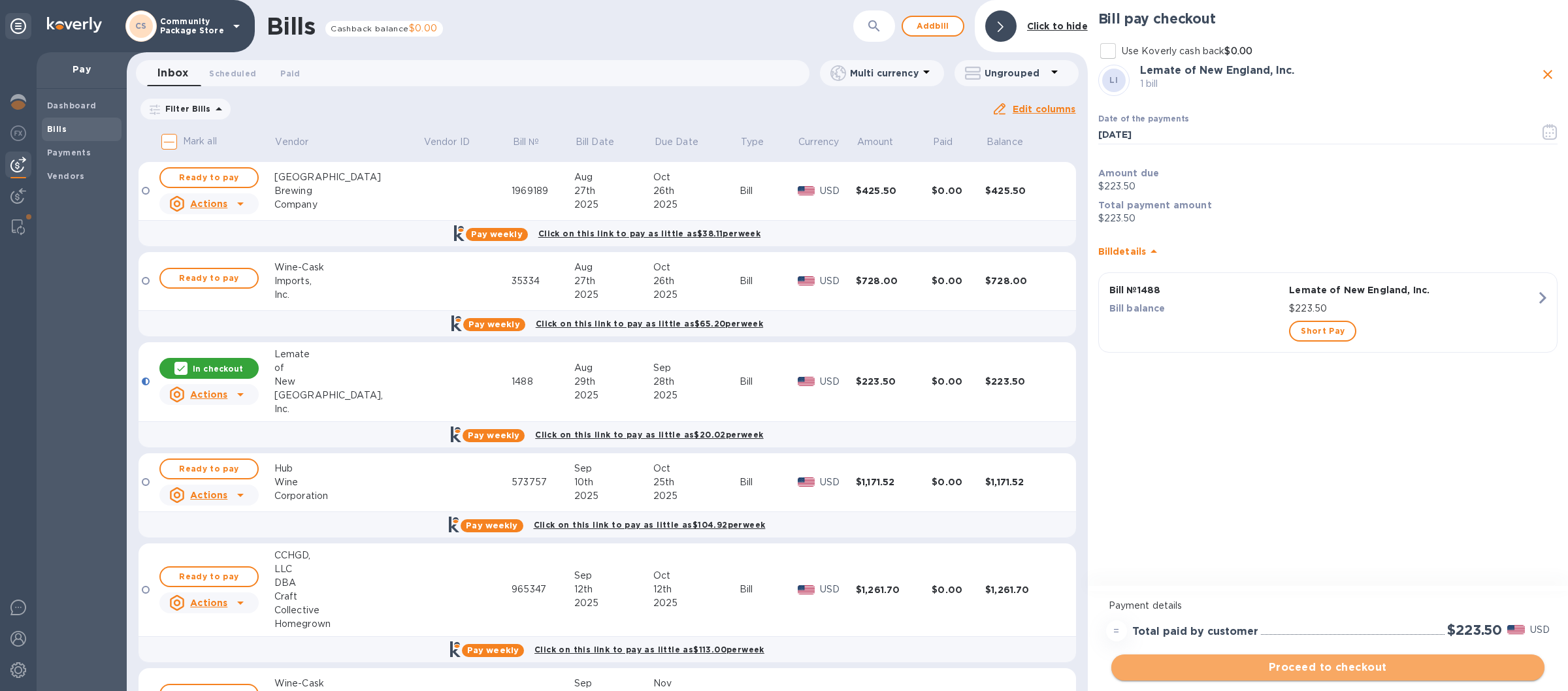
click at [1322, 658] on button "Proceed to checkout" at bounding box center [1328, 667] width 433 height 26
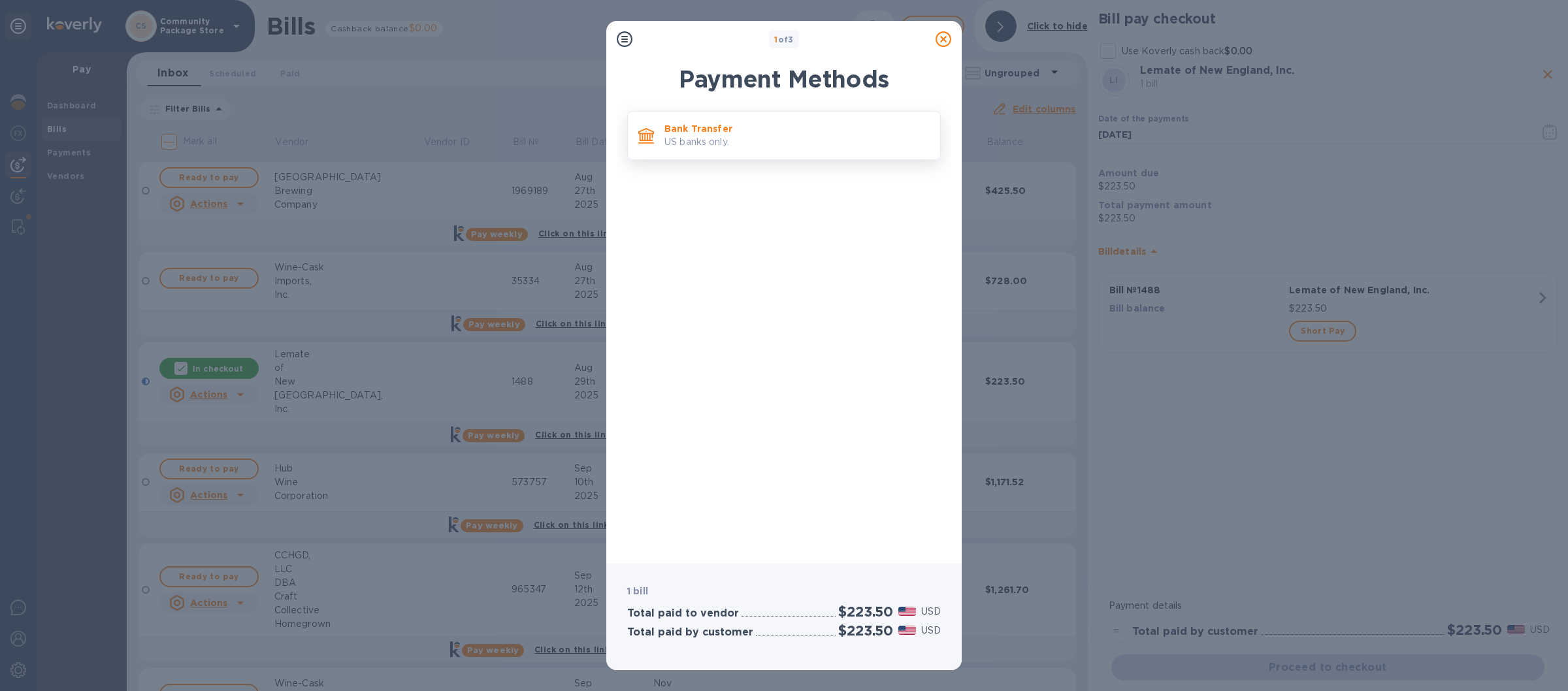
click at [843, 139] on p "US banks only." at bounding box center [796, 142] width 265 height 14
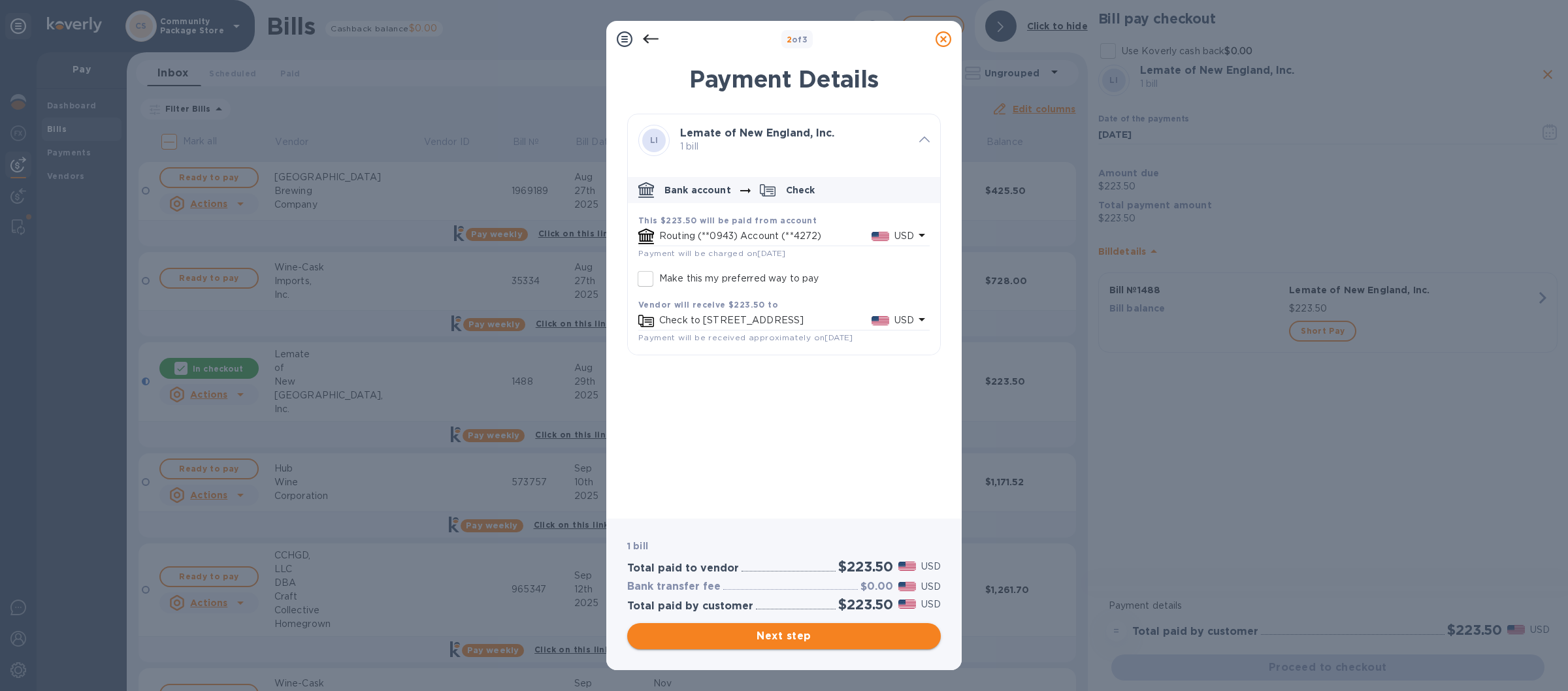
drag, startPoint x: 784, startPoint y: 634, endPoint x: 772, endPoint y: 638, distance: 12.6
click at [780, 638] on span "Next step" at bounding box center [784, 635] width 293 height 16
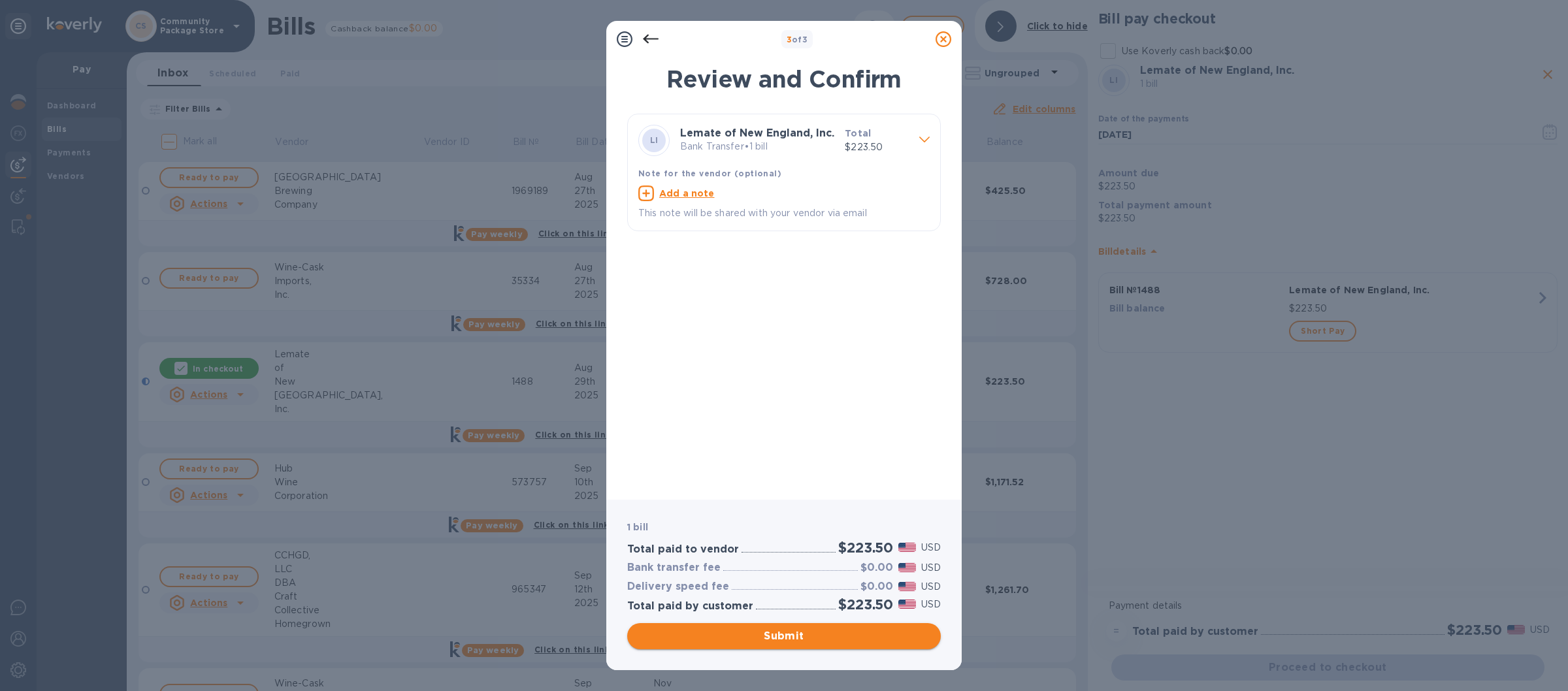
drag, startPoint x: 864, startPoint y: 632, endPoint x: 858, endPoint y: 623, distance: 10.8
click at [863, 632] on span "Submit" at bounding box center [784, 635] width 293 height 16
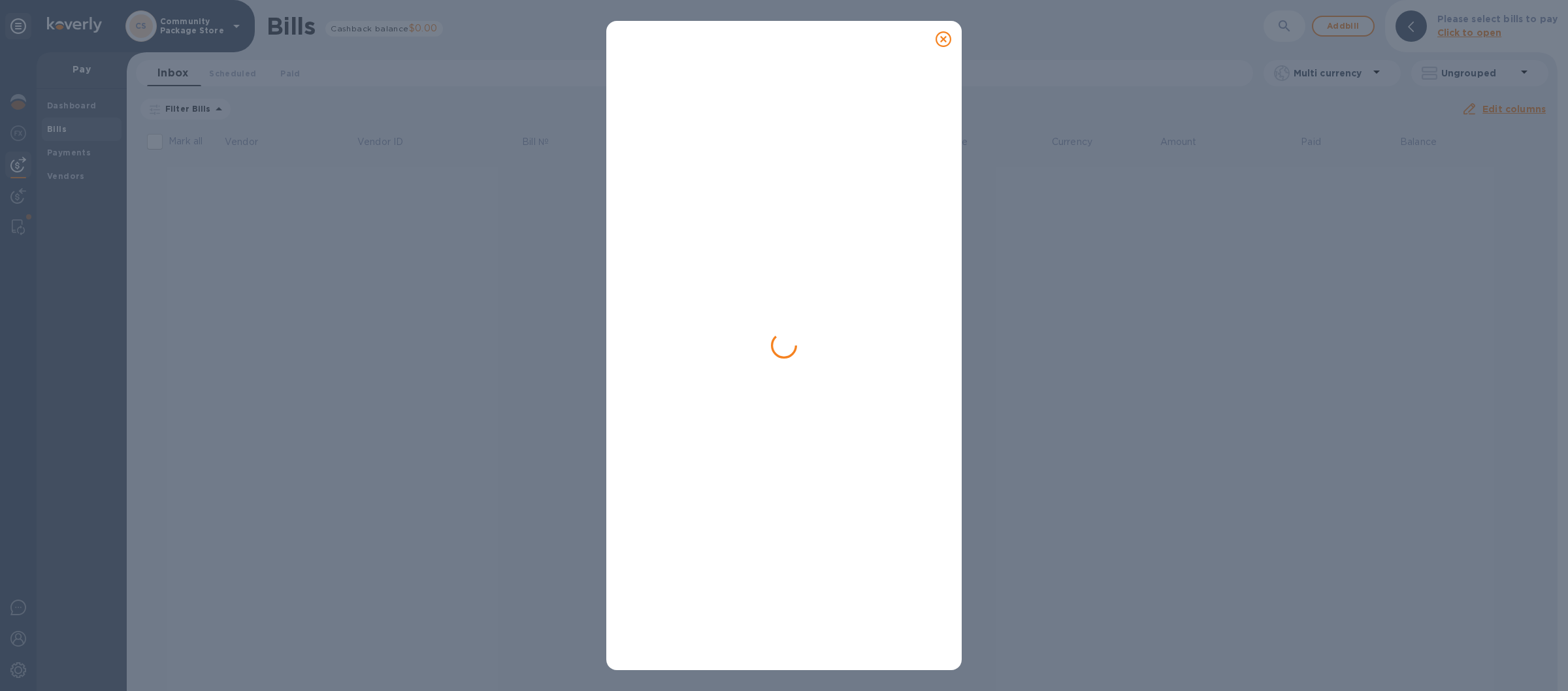
scroll to position [0, 0]
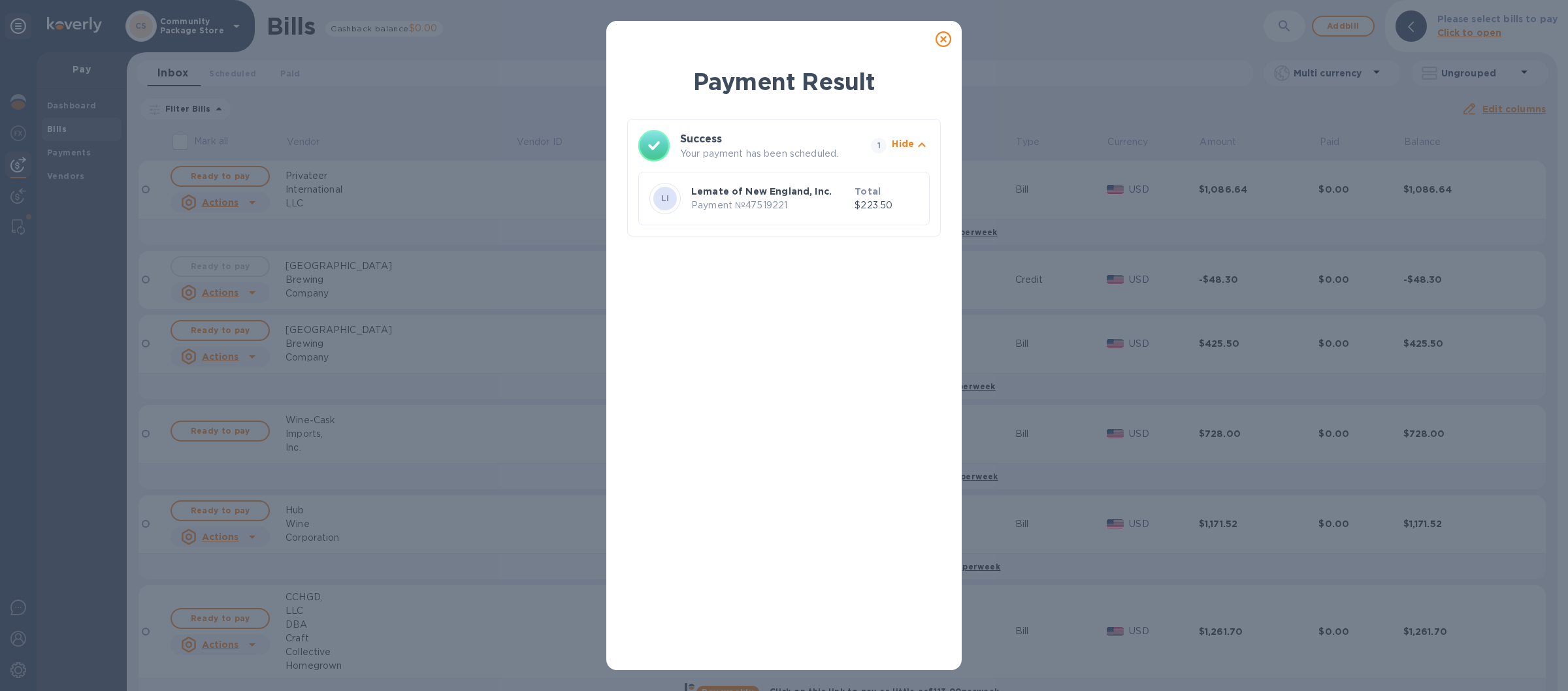
click at [944, 41] on icon at bounding box center [943, 39] width 16 height 16
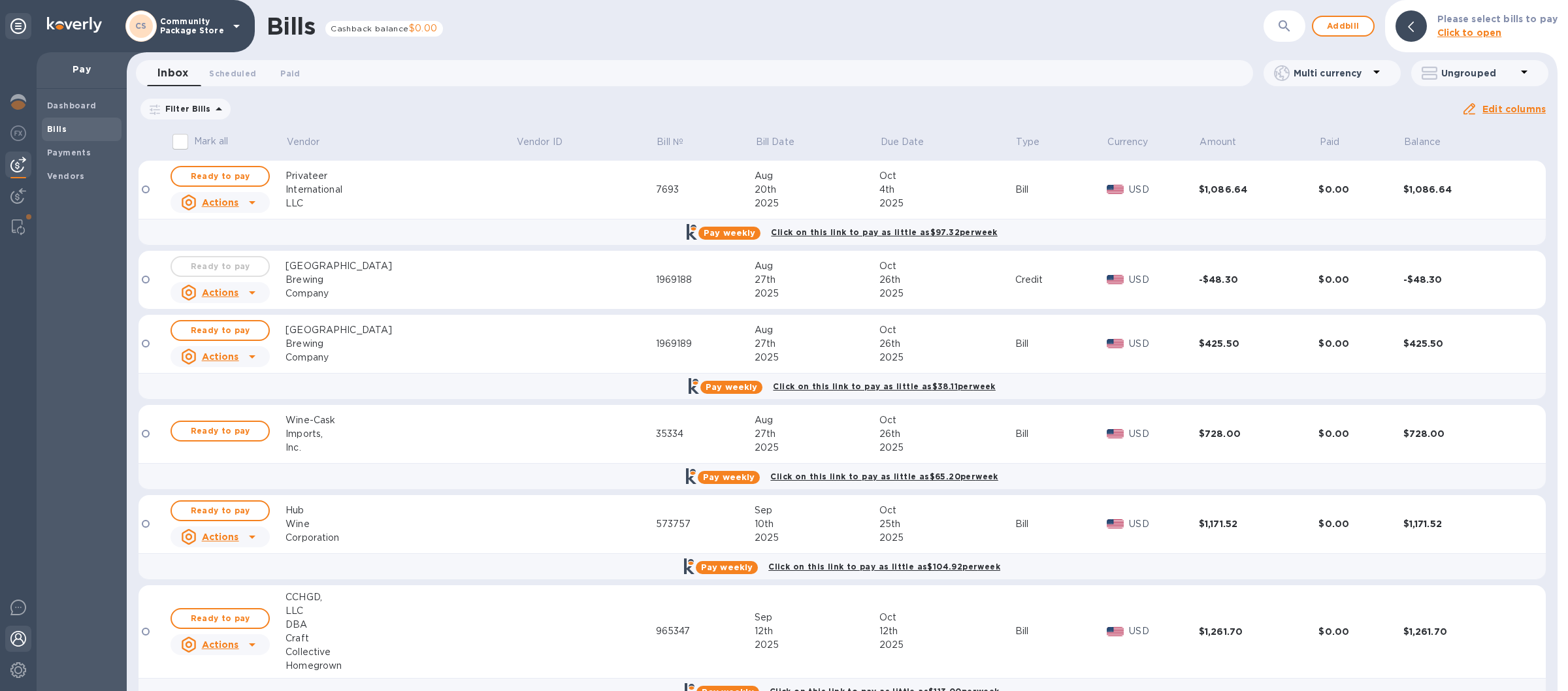
click at [17, 641] on img at bounding box center [18, 638] width 16 height 16
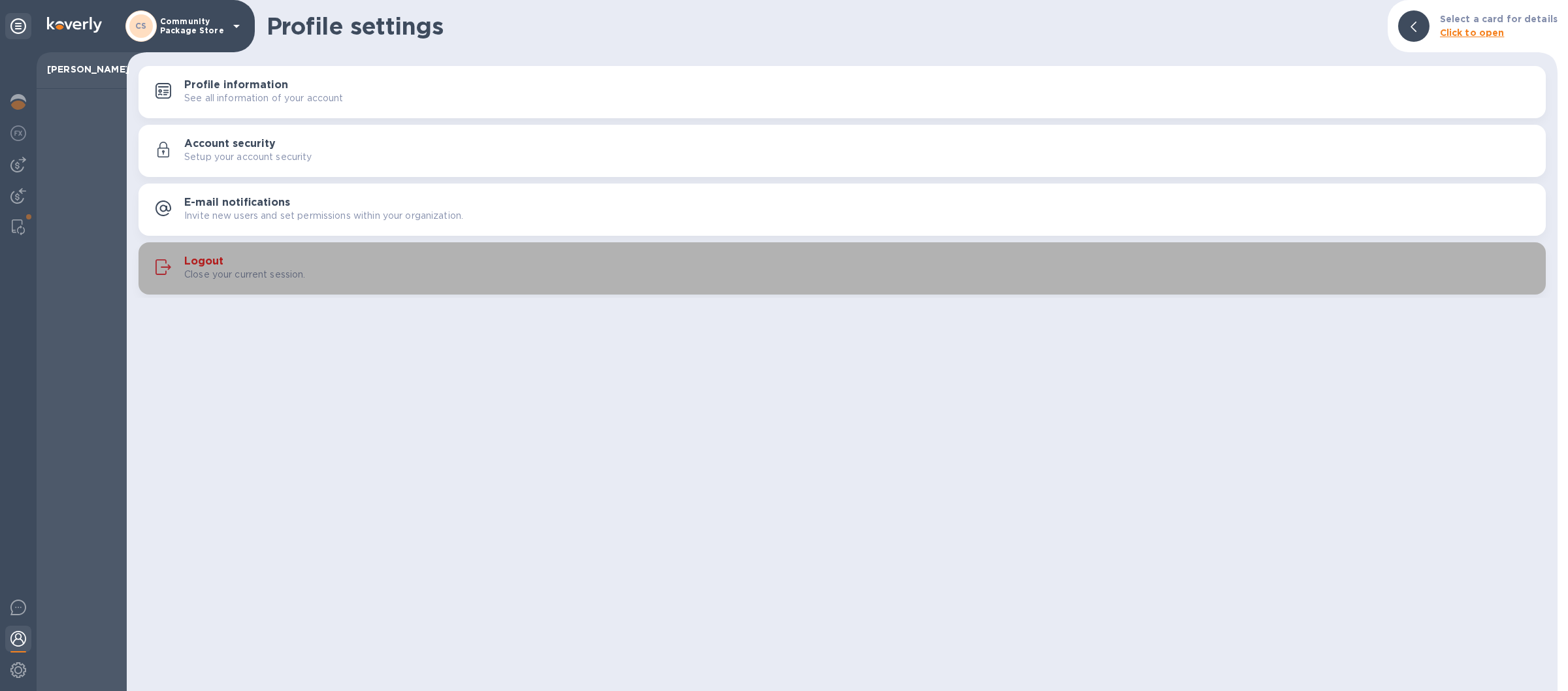
click at [623, 267] on div "Logout Close your current session." at bounding box center [860, 268] width 1351 height 26
